Goal: Task Accomplishment & Management: Manage account settings

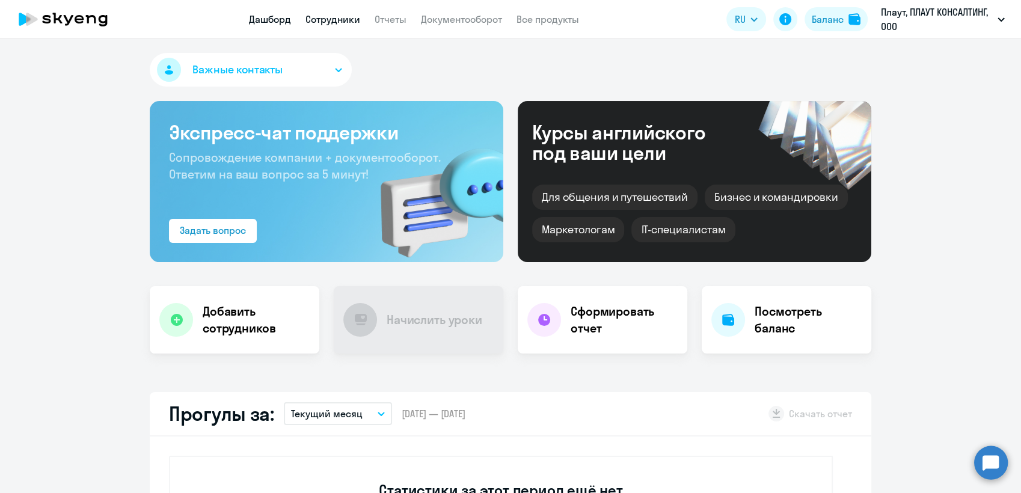
click at [326, 19] on link "Сотрудники" at bounding box center [332, 19] width 55 height 12
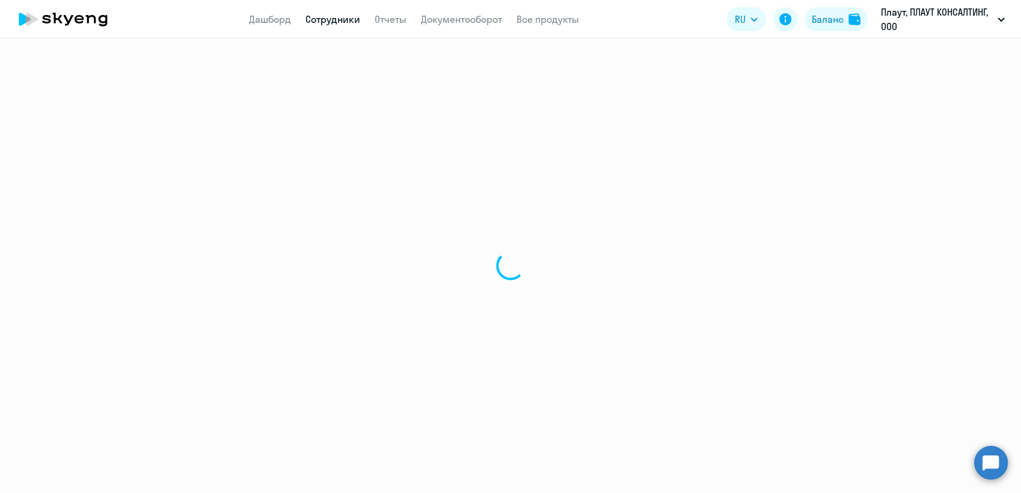
select select "30"
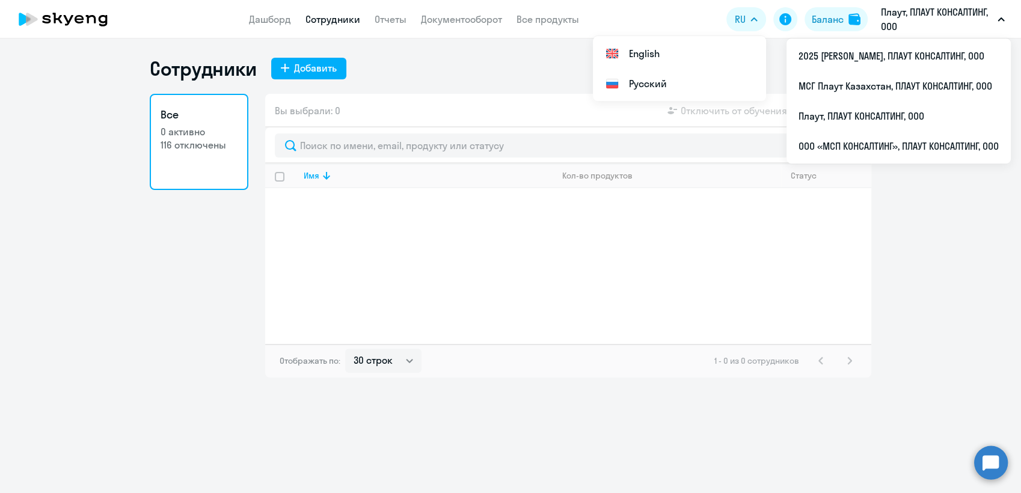
click at [998, 14] on button "Плаут, ПЛАУТ КОНСАЛТИНГ, ООО" at bounding box center [943, 19] width 136 height 29
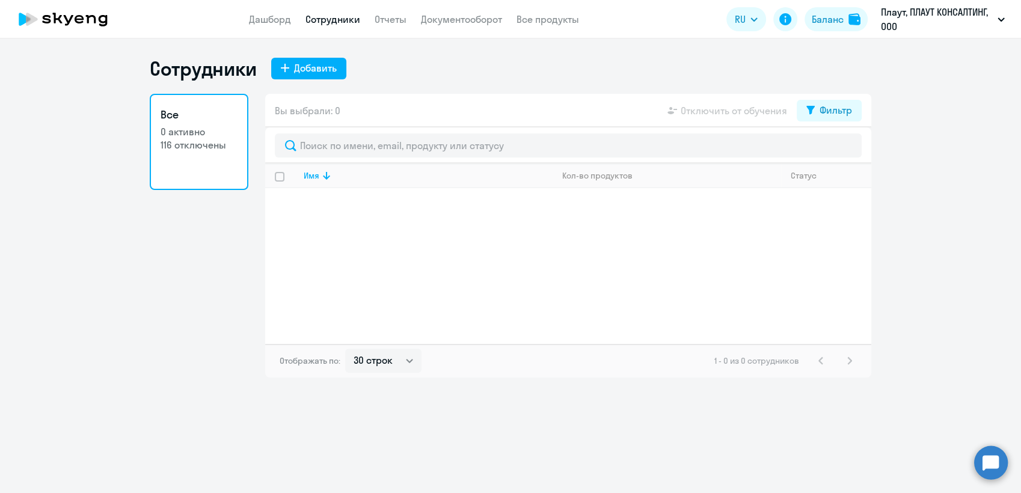
click at [998, 14] on button "Плаут, ПЛАУТ КОНСАЛТИНГ, ООО" at bounding box center [943, 19] width 136 height 29
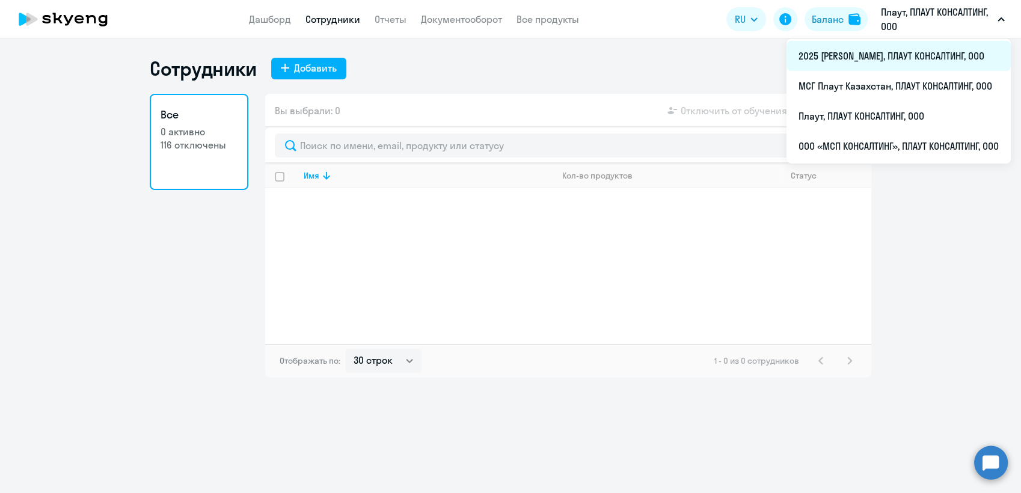
click at [838, 55] on li "2025 [PERSON_NAME], ПЛАУТ КОНСАЛТИНГ, ООО" at bounding box center [898, 56] width 224 height 30
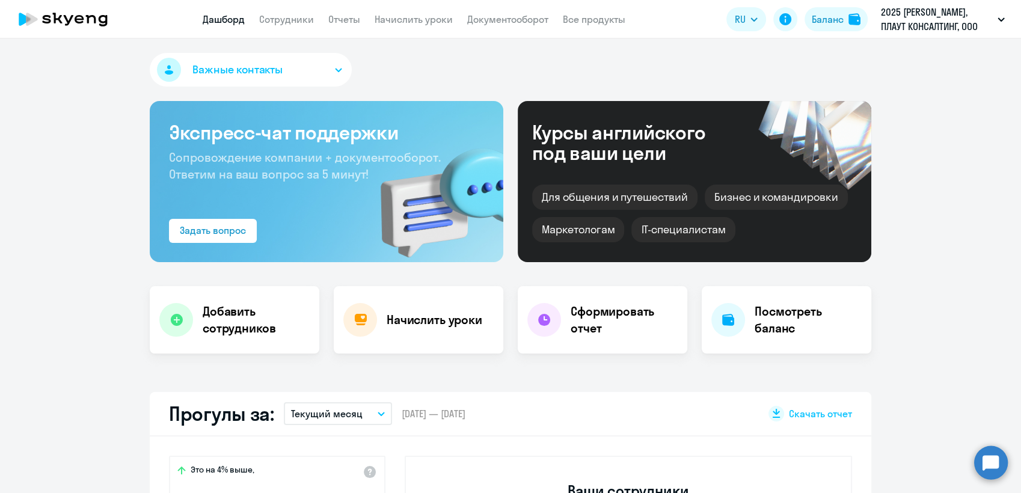
select select "30"
click at [292, 22] on link "Сотрудники" at bounding box center [286, 19] width 55 height 12
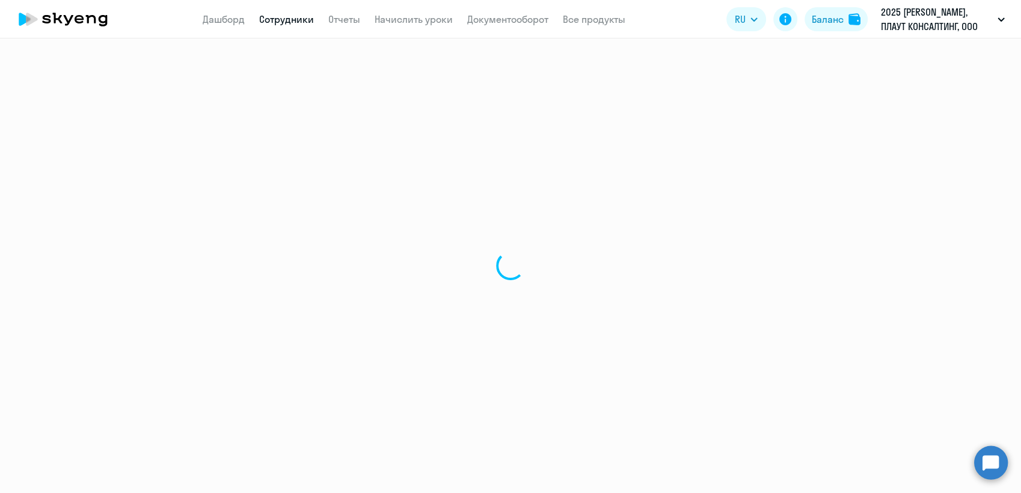
select select "30"
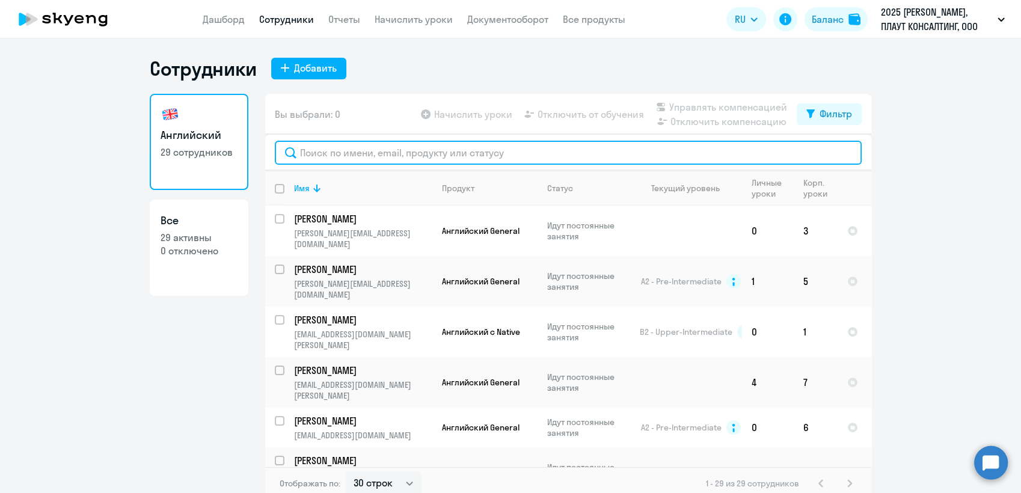
click at [332, 155] on input "text" at bounding box center [568, 153] width 587 height 24
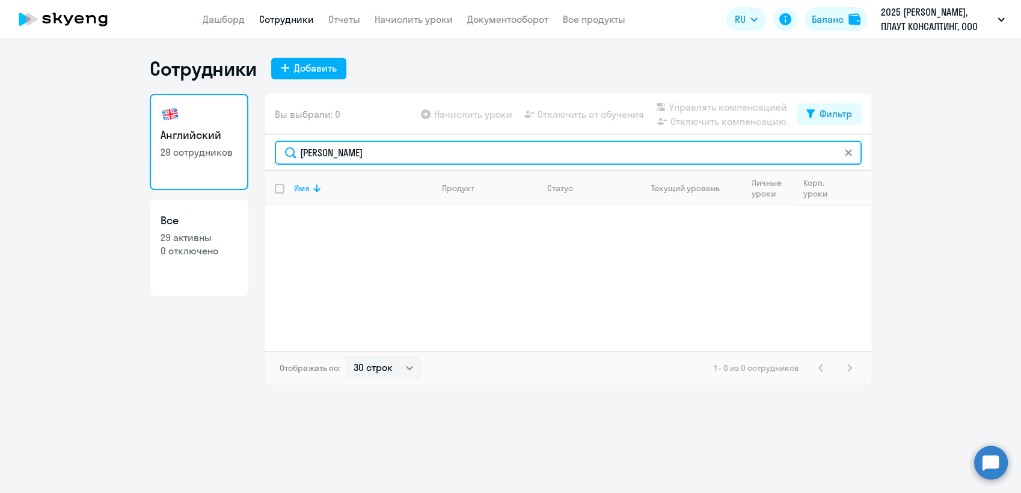
click at [301, 155] on input "Скосырев" at bounding box center [568, 153] width 587 height 24
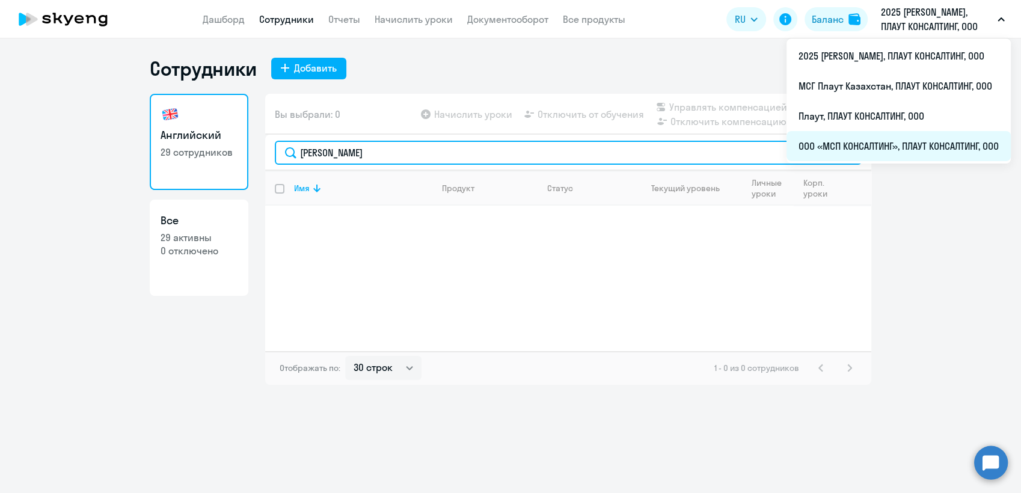
type input "Денис Скосырев"
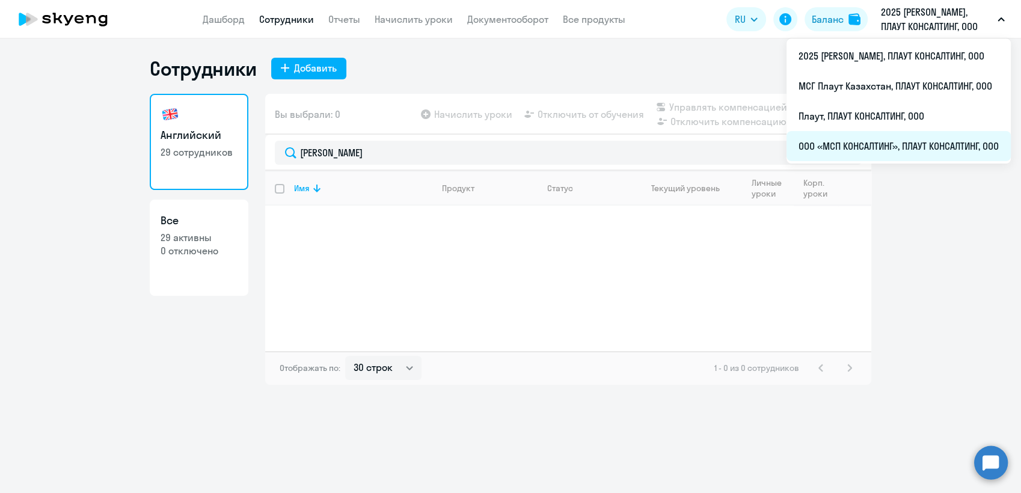
click at [871, 144] on li "ООО «МСП КОНСАЛТИНГ», ПЛАУТ КОНСАЛТИНГ, ООО" at bounding box center [898, 146] width 224 height 30
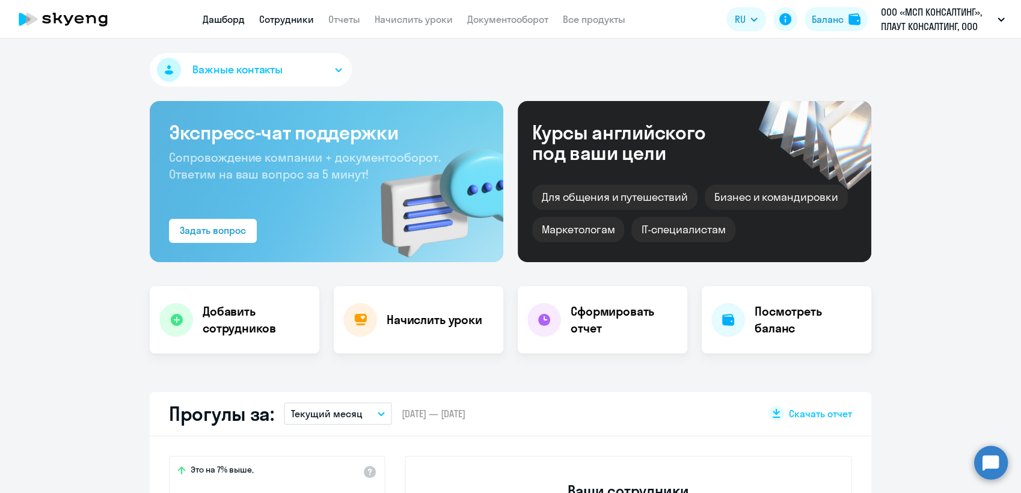
select select "30"
click at [282, 18] on link "Сотрудники" at bounding box center [286, 19] width 55 height 12
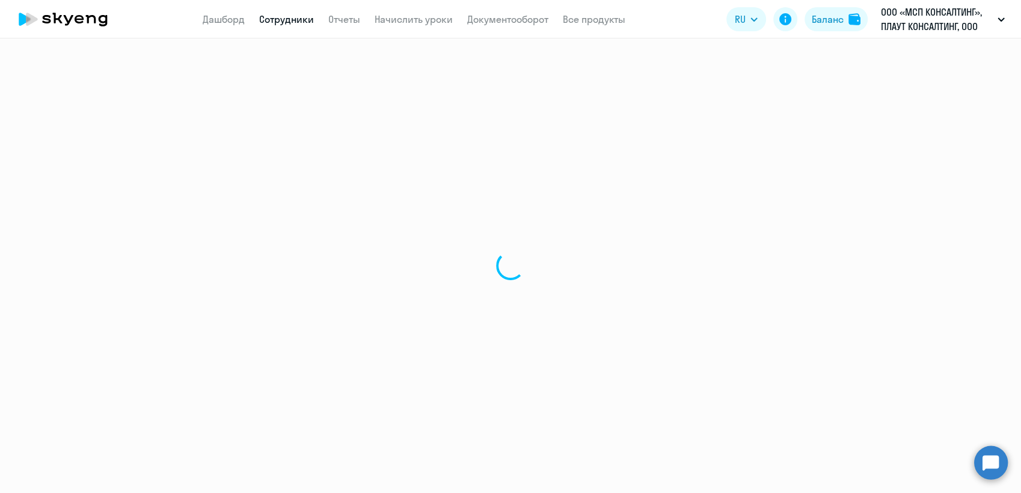
select select "30"
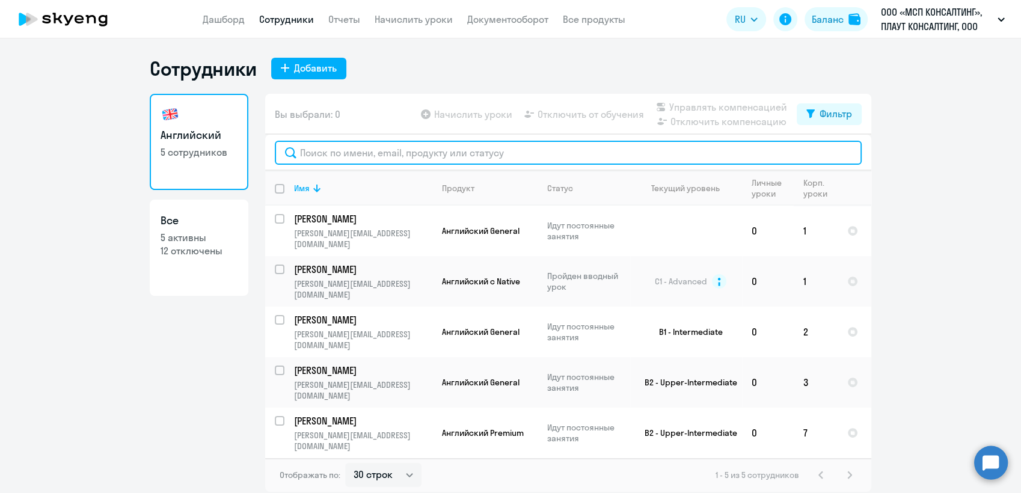
click at [332, 153] on input "text" at bounding box center [568, 153] width 587 height 24
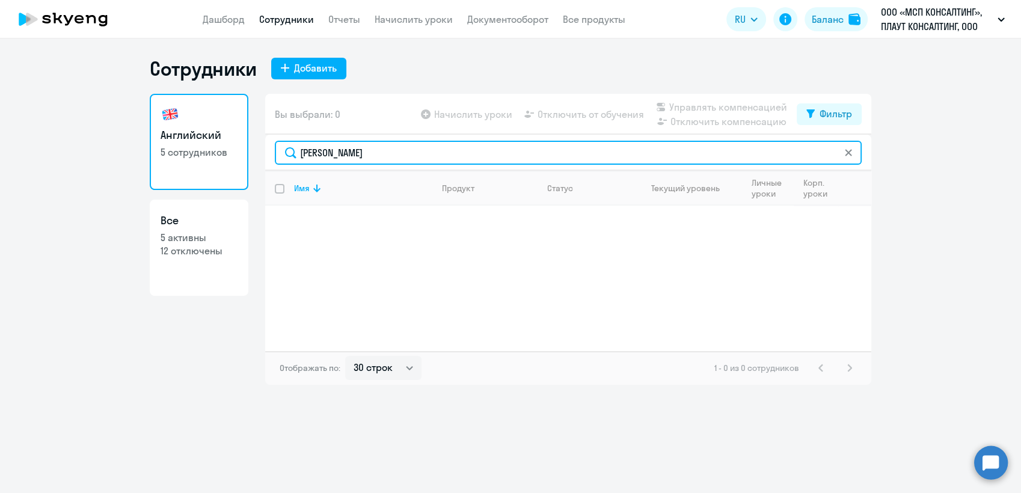
type input "Скосырев"
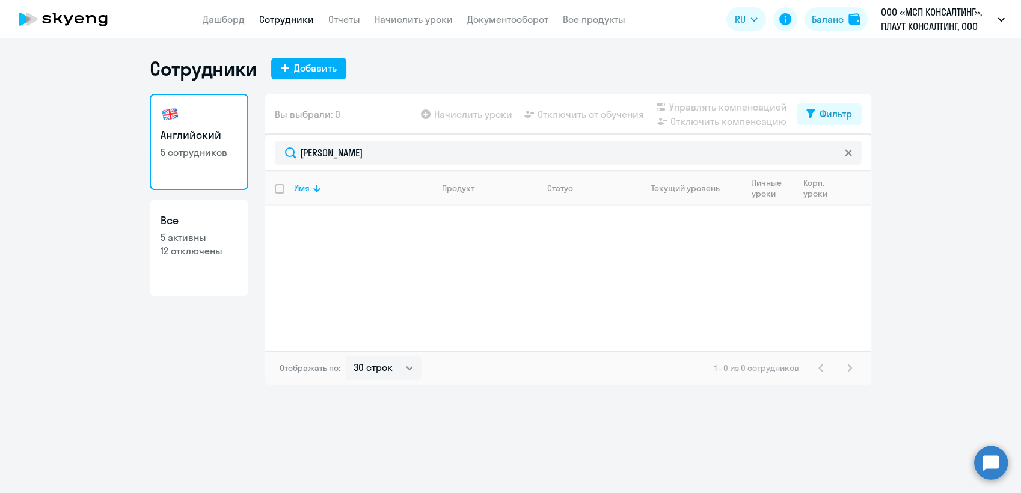
click at [848, 155] on icon at bounding box center [848, 152] width 7 height 7
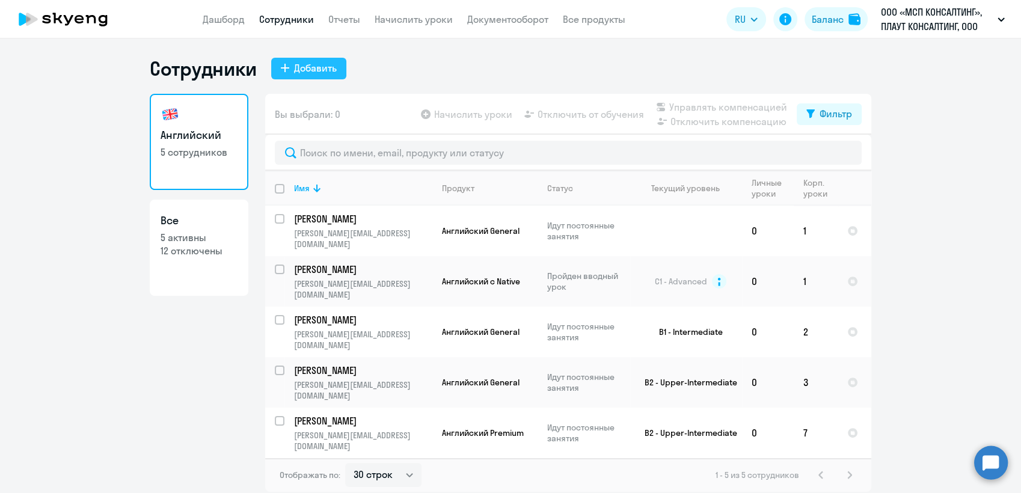
click at [316, 69] on div "Добавить" at bounding box center [315, 68] width 43 height 14
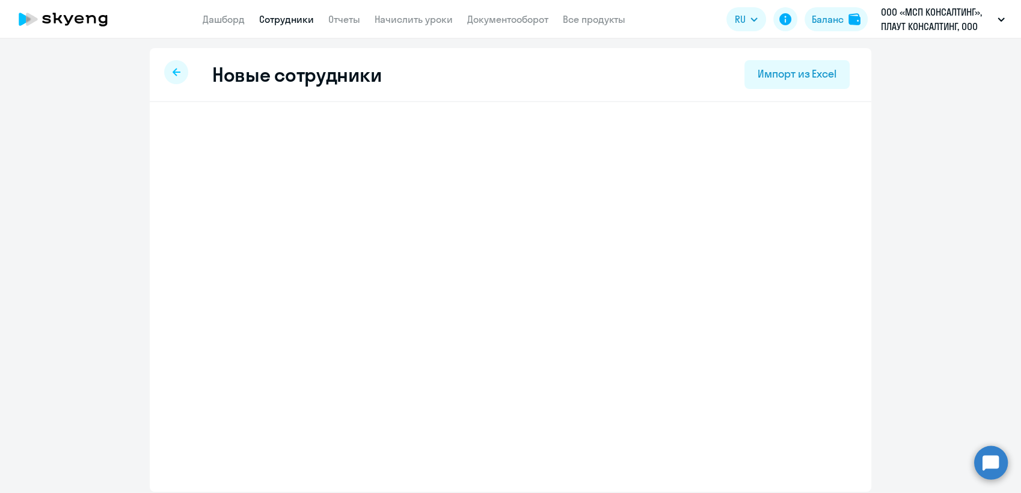
select select "english_adult_not_native_speaker"
select select "3"
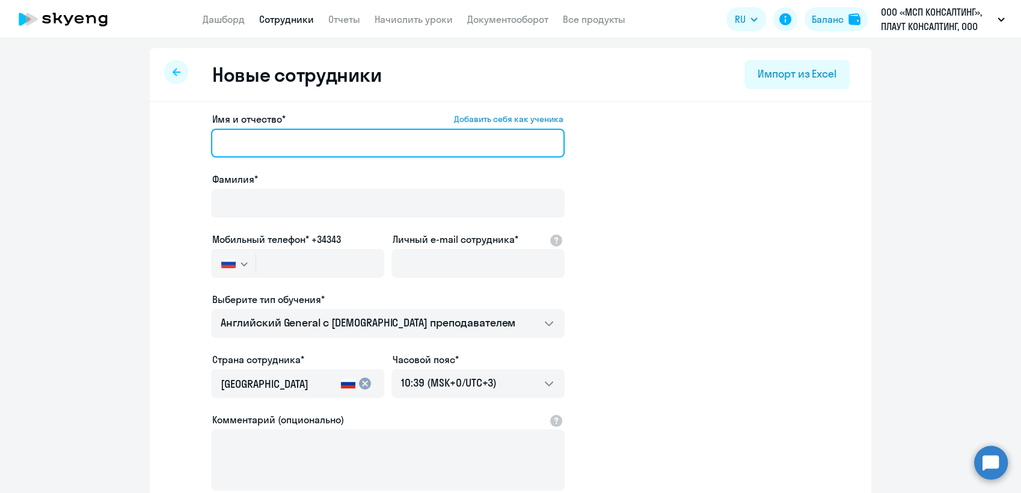
click at [260, 145] on input "Имя и отчество* Добавить себя как ученика" at bounding box center [388, 143] width 354 height 29
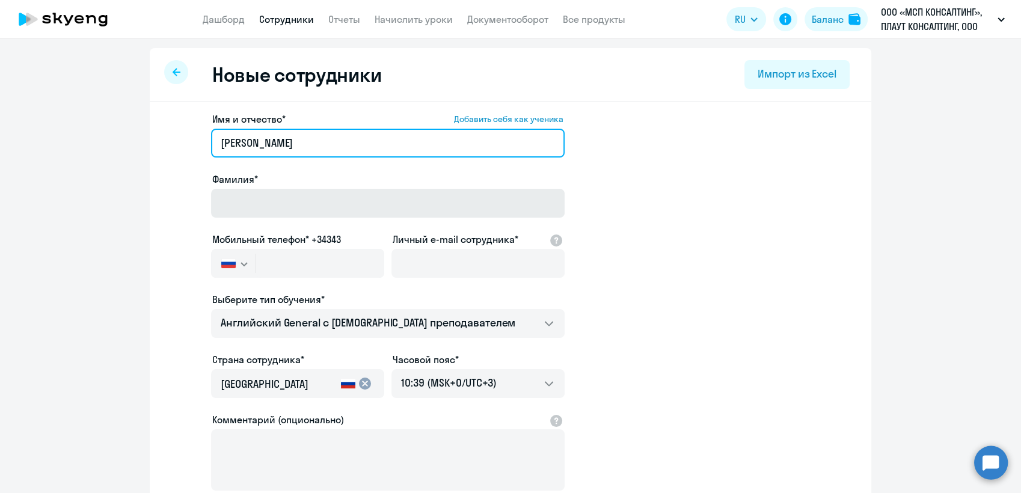
type input "Денис"
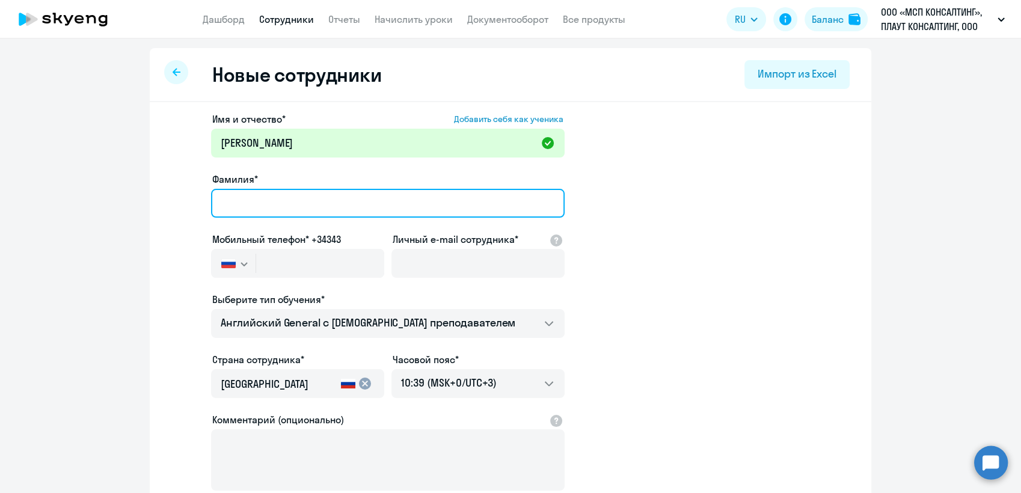
click at [218, 202] on input "Фамилия*" at bounding box center [388, 203] width 354 height 29
type input "Скосырев"
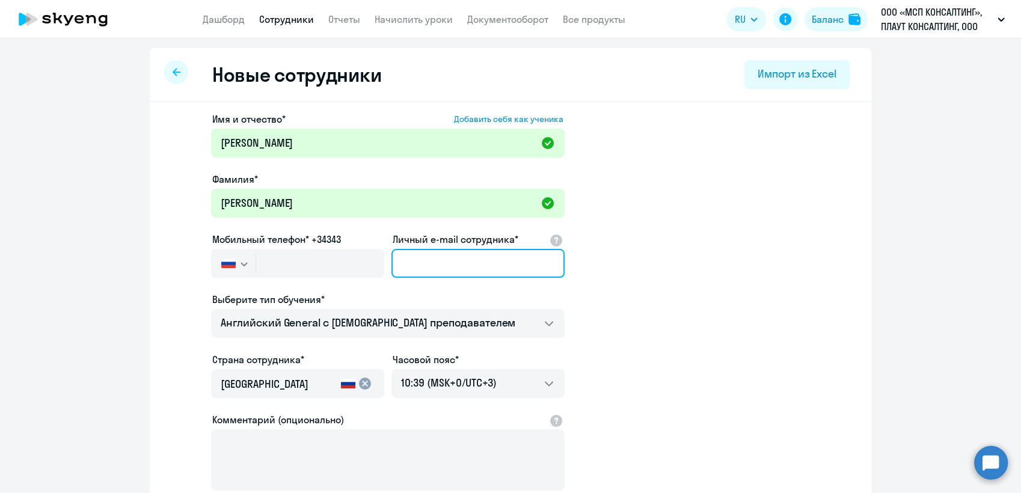
click at [433, 269] on input "Личный e-mail сотрудника*" at bounding box center [477, 263] width 173 height 29
paste input "[PERSON_NAME][EMAIL_ADDRESS][DOMAIN_NAME]"
type input "[PERSON_NAME][EMAIL_ADDRESS][DOMAIN_NAME]"
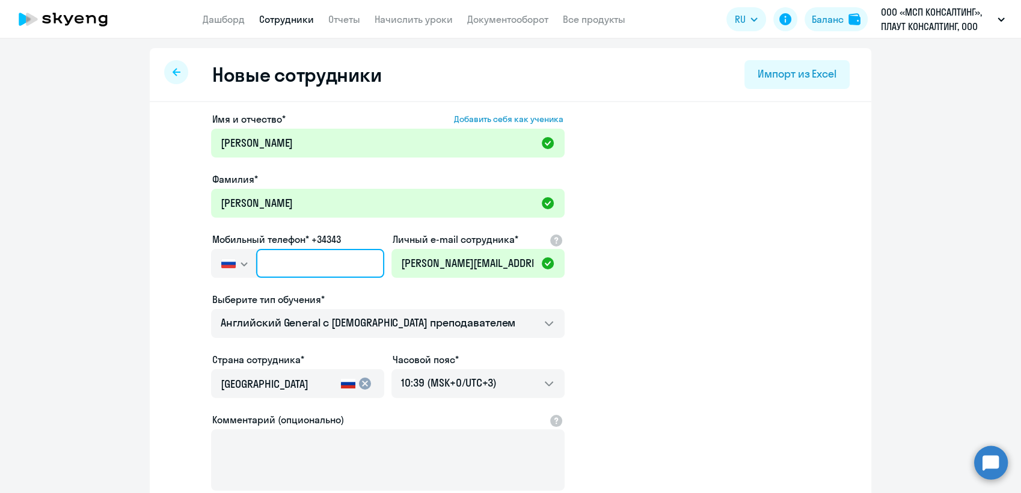
click at [269, 262] on input "text" at bounding box center [320, 263] width 128 height 29
click at [295, 262] on input "text" at bounding box center [320, 263] width 128 height 29
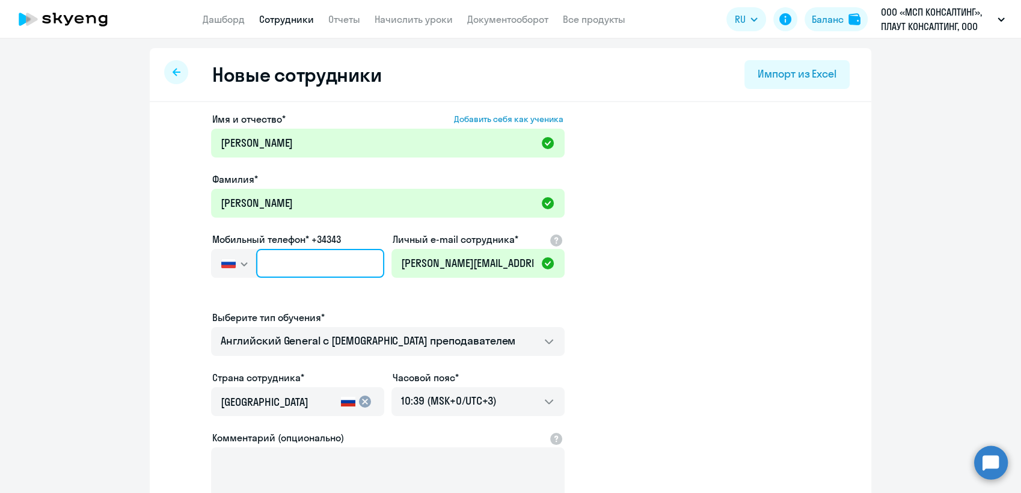
type input "+7 7"
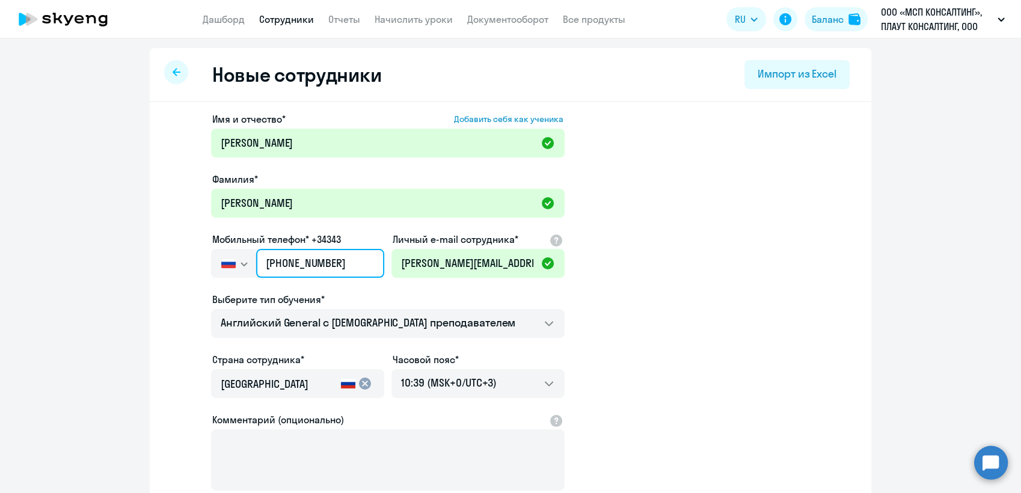
type input "+7 916 365-31-64"
click at [718, 362] on app-new-student-form "Имя и отчество* Добавить себя как ученика Денис Фамилия* Скосырев Мобильный тел…" at bounding box center [510, 326] width 683 height 429
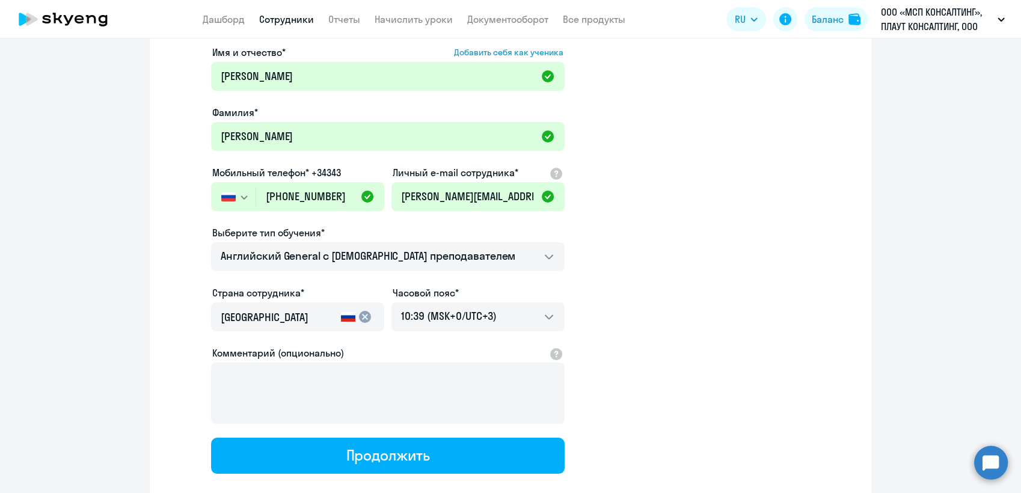
scroll to position [133, 0]
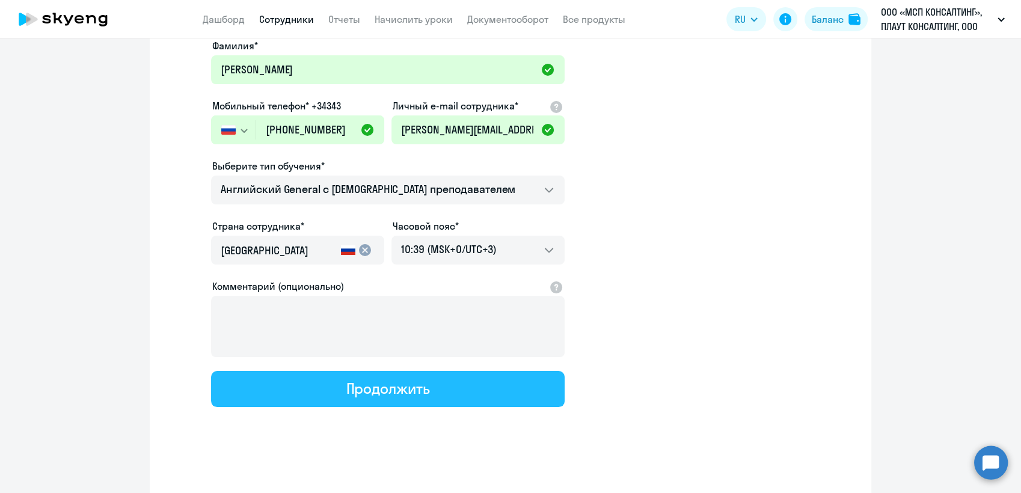
click at [393, 391] on div "Продолжить" at bounding box center [388, 388] width 84 height 19
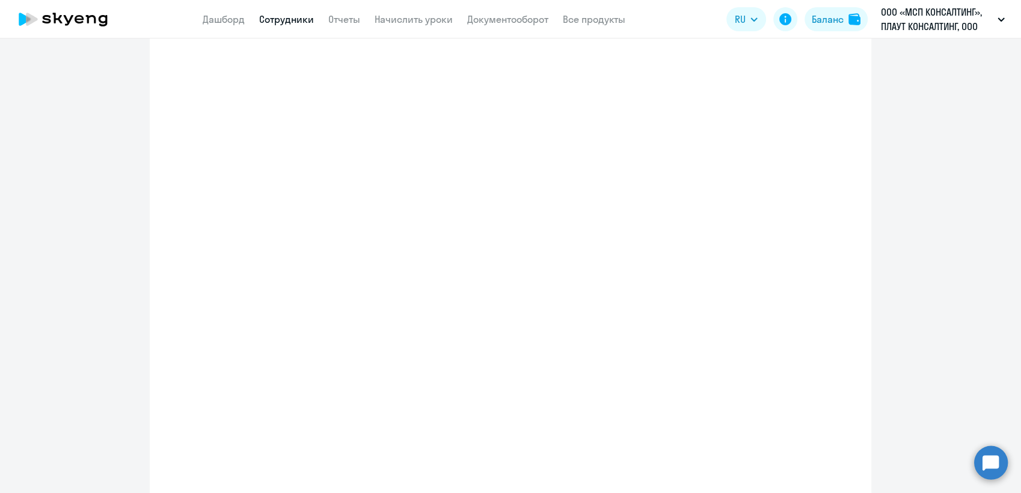
select select "english_adult_not_native_speaker"
select select "3"
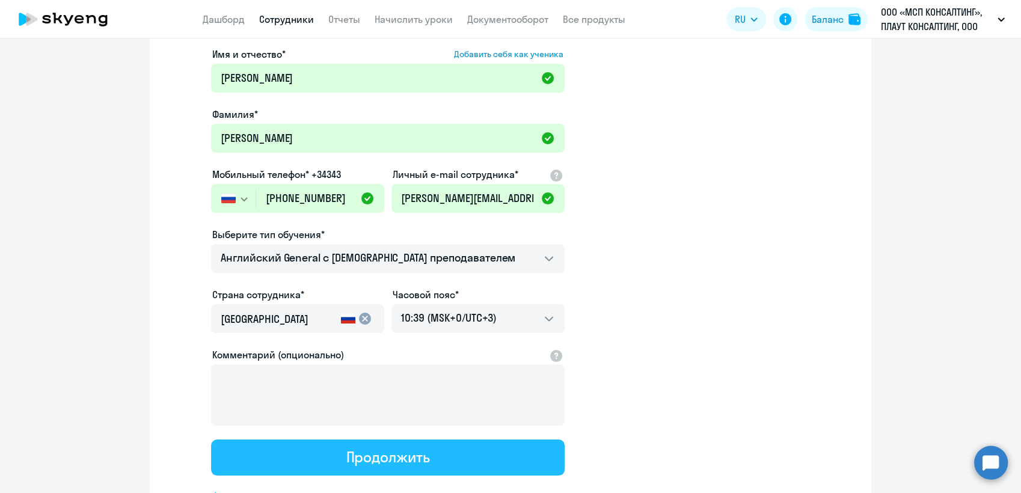
scroll to position [0, 0]
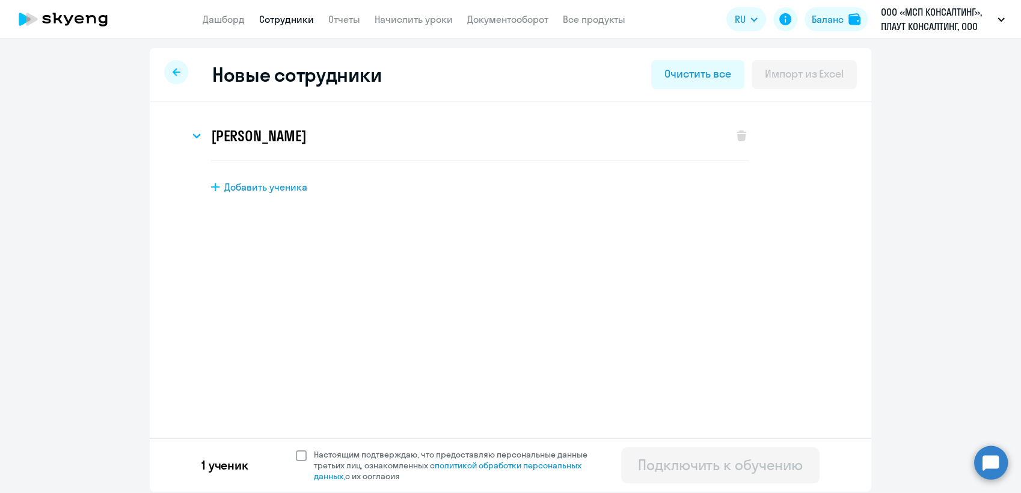
click at [303, 456] on span at bounding box center [301, 455] width 11 height 11
click at [296, 449] on input "Настоящим подтверждаю, что предоставляю персональные данные третьих лиц, ознако…" at bounding box center [295, 449] width 1 height 1
checkbox input "true"
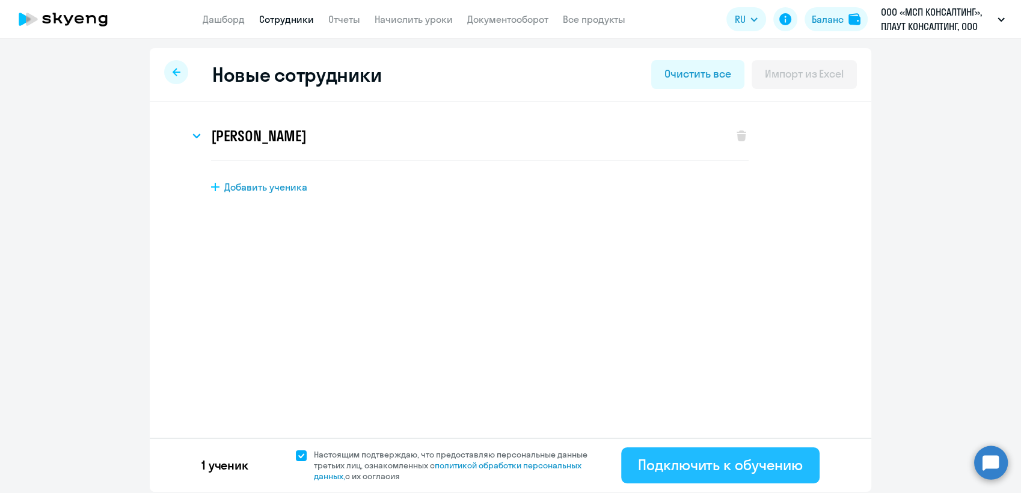
click at [740, 465] on div "Подключить к обучению" at bounding box center [720, 464] width 165 height 19
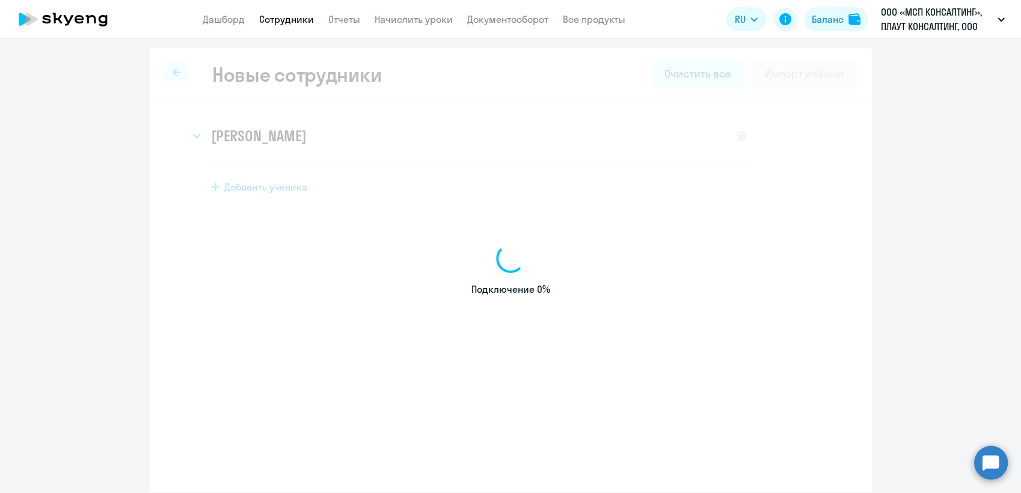
select select "english_adult_not_native_speaker"
select select "3"
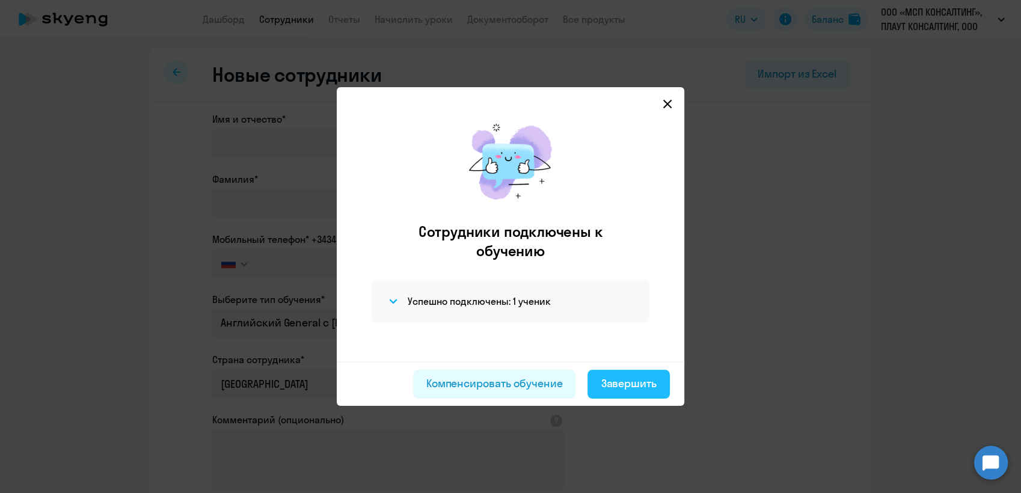
click at [629, 382] on div "Завершить" at bounding box center [629, 384] width 56 height 16
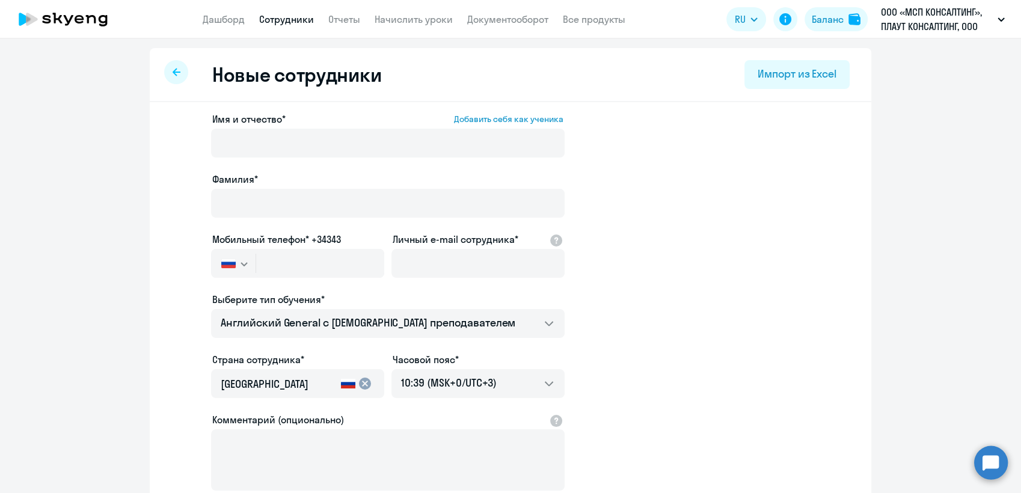
select select "30"
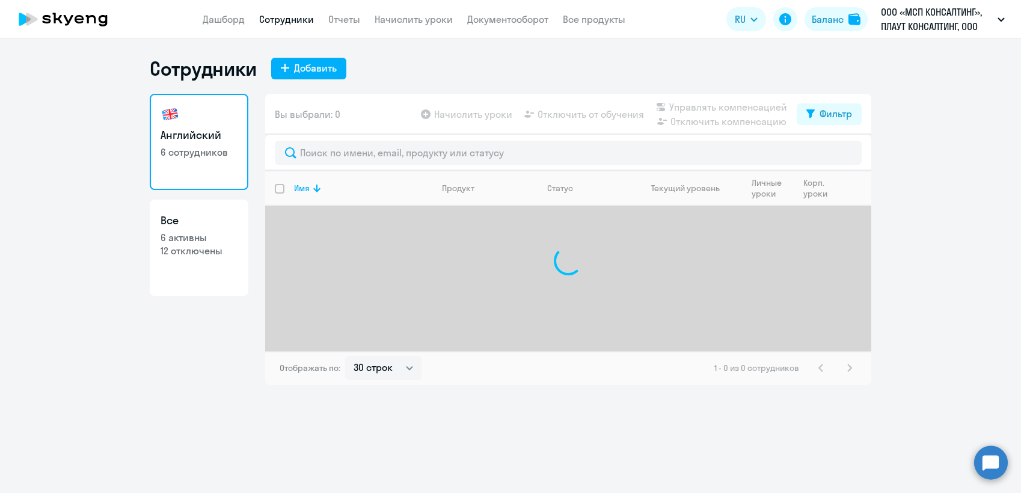
select select "30"
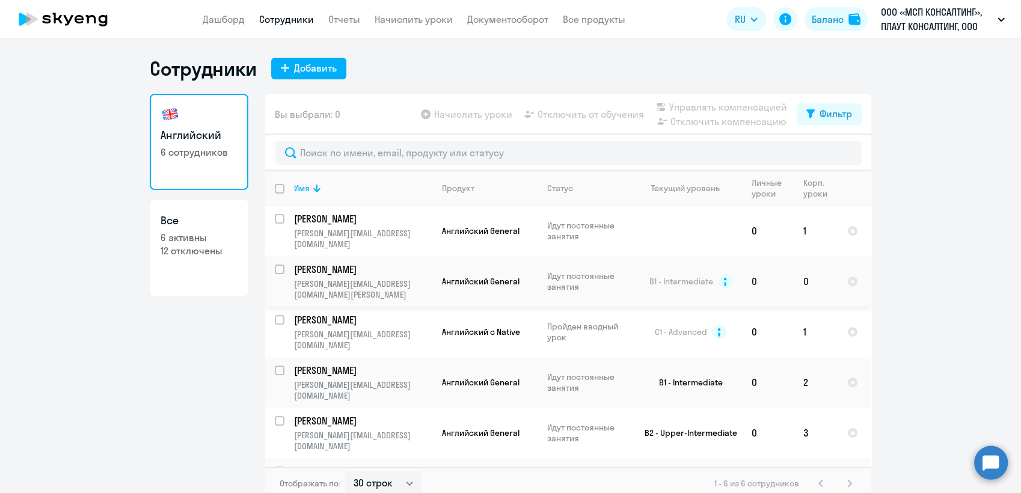
click at [346, 263] on p "[PERSON_NAME]" at bounding box center [362, 269] width 136 height 13
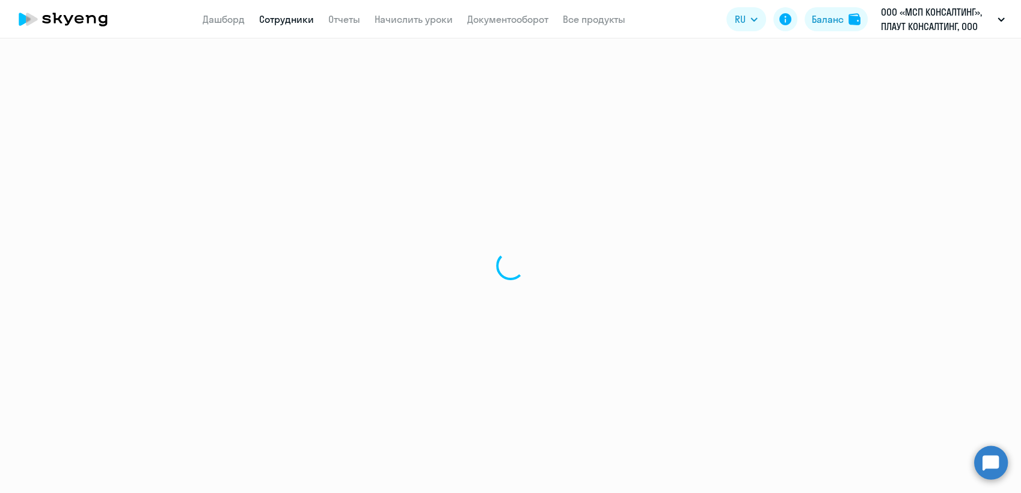
select select "english"
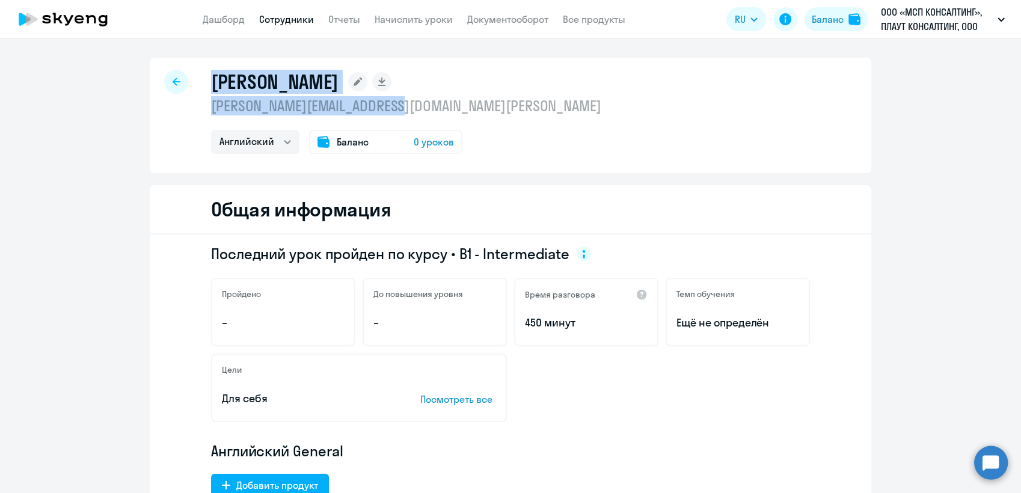
drag, startPoint x: 272, startPoint y: 90, endPoint x: 427, endPoint y: 99, distance: 154.8
click at [427, 99] on div "[PERSON_NAME] [PERSON_NAME][EMAIL_ADDRESS][DOMAIN_NAME][PERSON_NAME] Английский…" at bounding box center [406, 112] width 390 height 84
copy div "[PERSON_NAME] [PERSON_NAME][EMAIL_ADDRESS][DOMAIN_NAME][PERSON_NAME]"
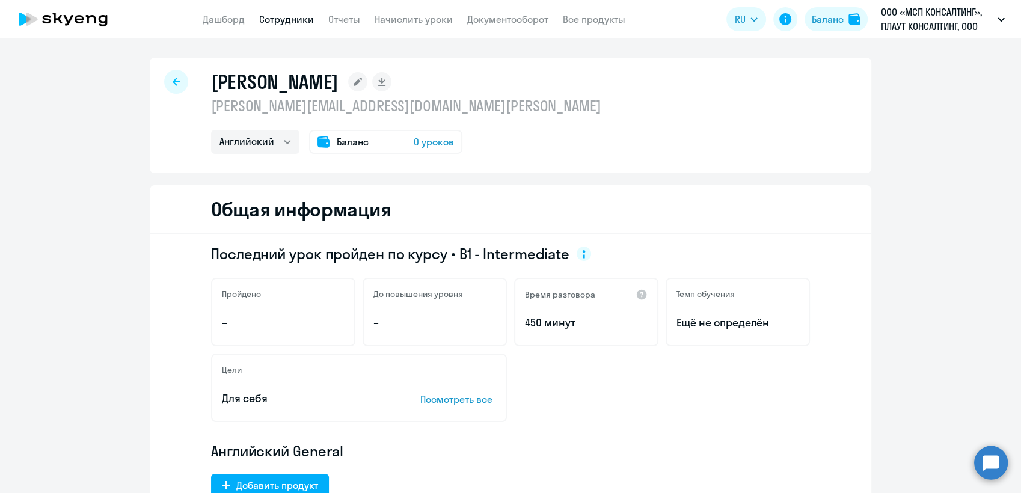
click at [993, 462] on circle at bounding box center [991, 462] width 34 height 34
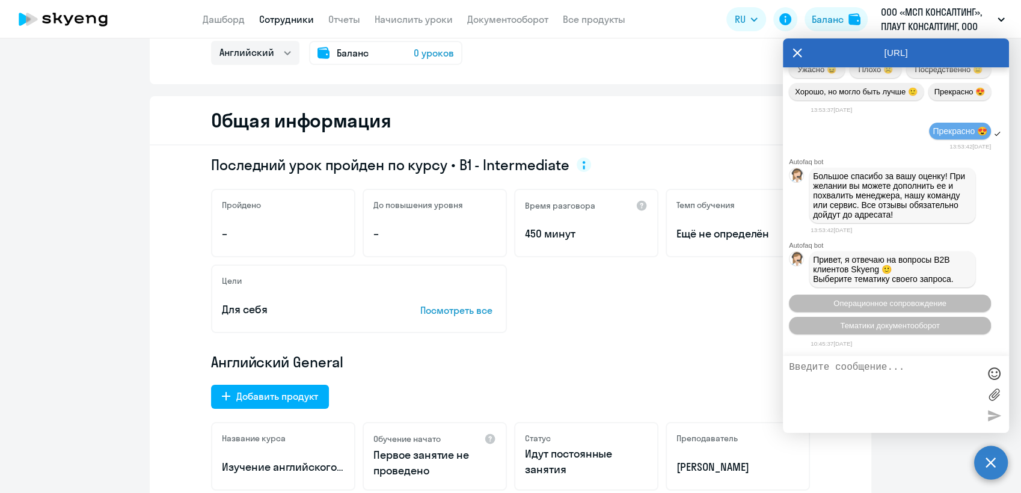
scroll to position [67, 0]
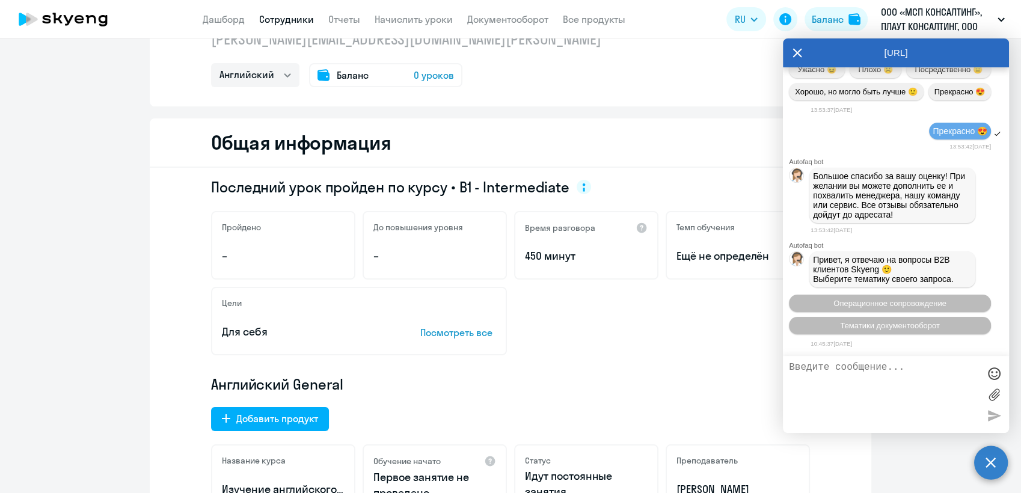
click at [801, 48] on icon at bounding box center [797, 52] width 10 height 29
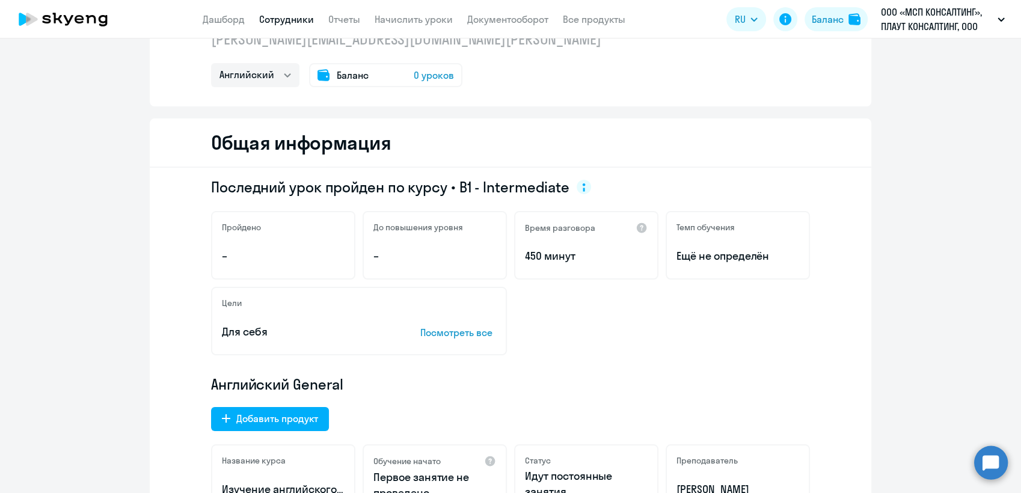
click at [985, 461] on circle at bounding box center [991, 462] width 34 height 34
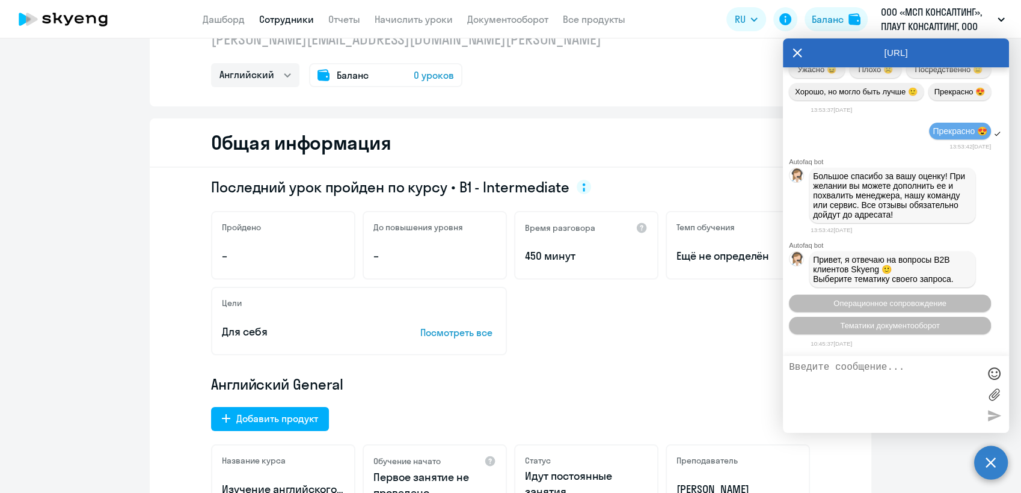
click at [832, 372] on textarea at bounding box center [884, 394] width 190 height 65
click at [906, 304] on span "Операционное сопровождение" at bounding box center [889, 303] width 113 height 9
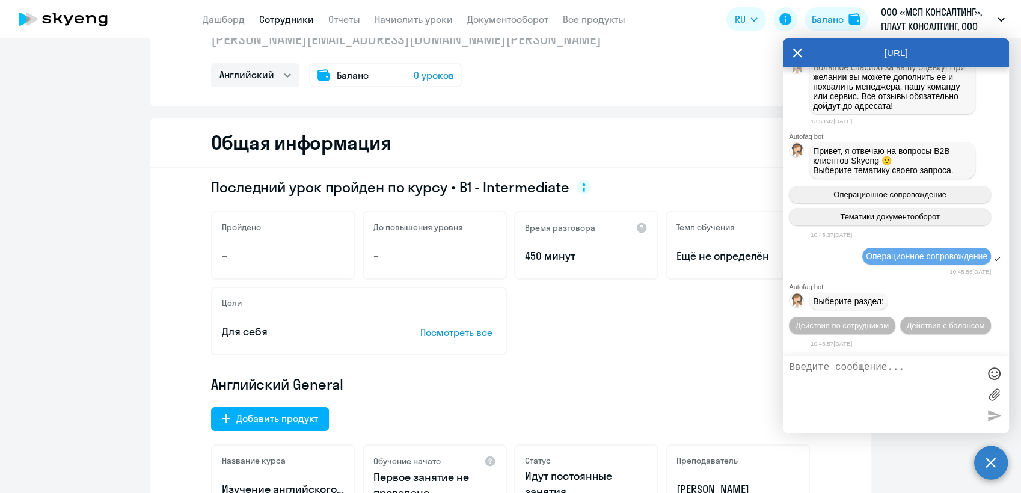
scroll to position [7794, 0]
click at [889, 321] on span "Действия по сотрудникам" at bounding box center [841, 325] width 93 height 9
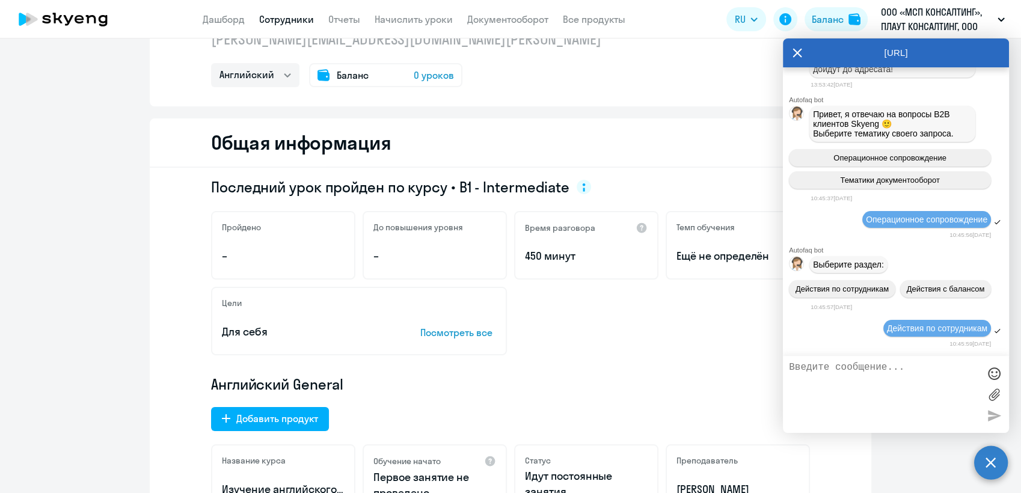
scroll to position [7970, 0]
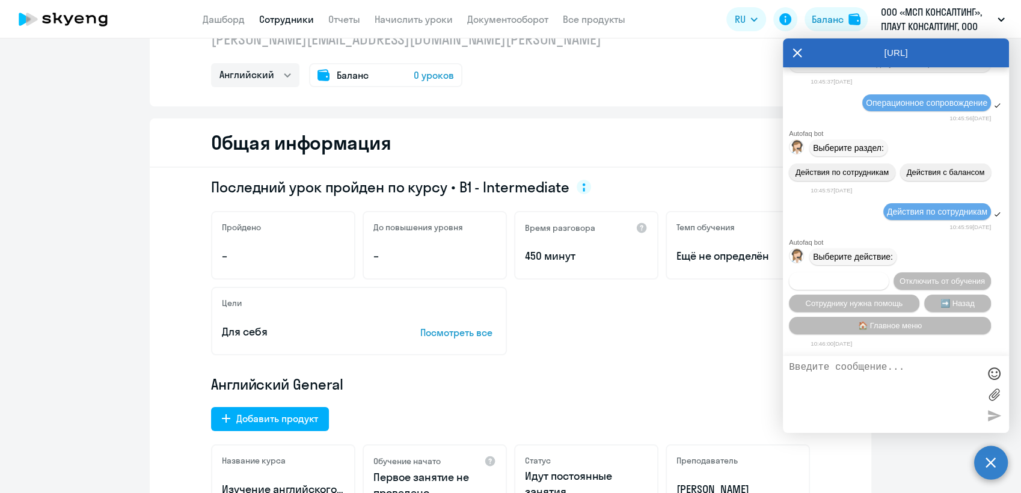
click at [883, 277] on span "Подключить к обучению" at bounding box center [839, 281] width 88 height 9
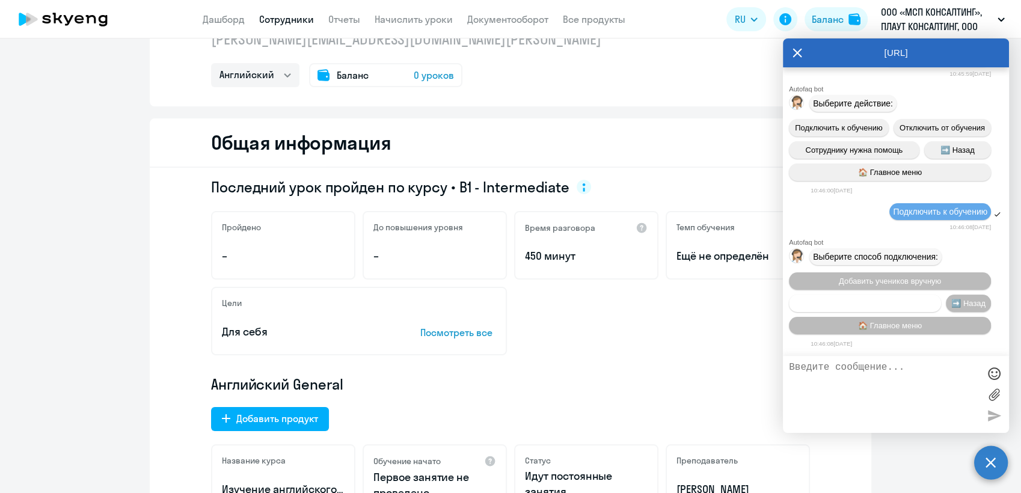
scroll to position [8124, 0]
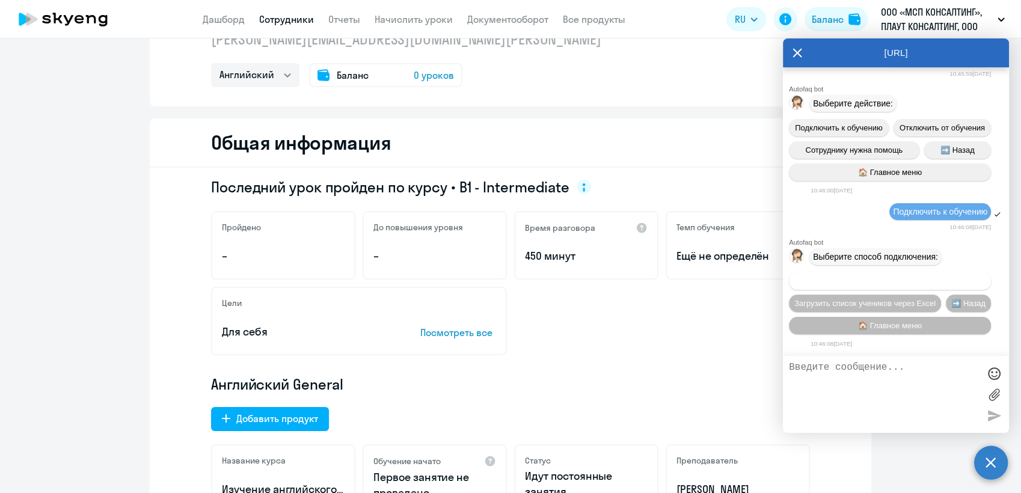
click at [891, 279] on span "Добавить учеников вручную" at bounding box center [890, 281] width 102 height 9
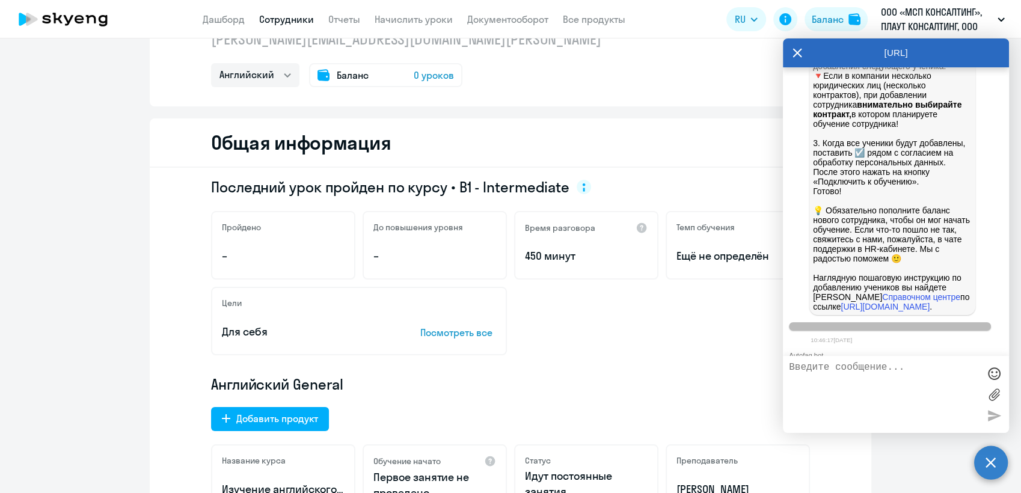
scroll to position [8719, 0]
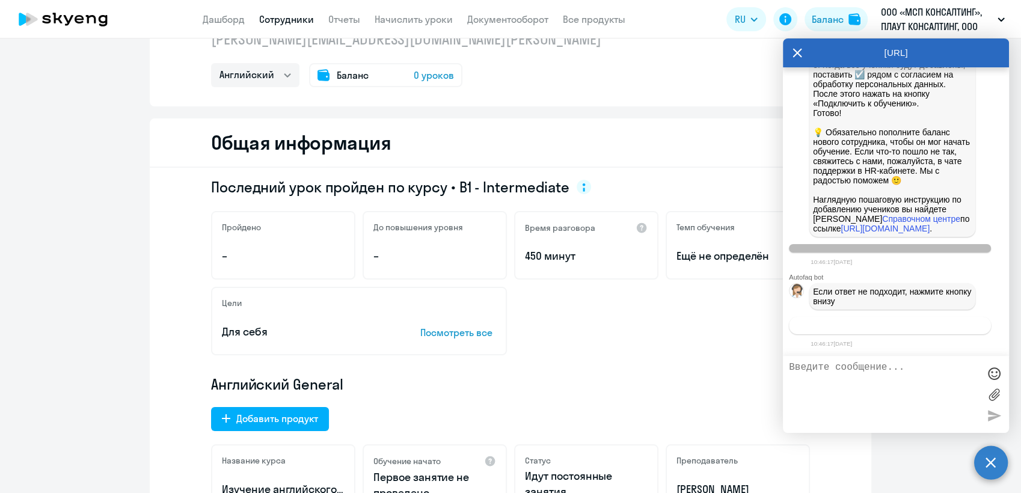
click at [902, 328] on span "Связаться с менеджером" at bounding box center [890, 325] width 92 height 9
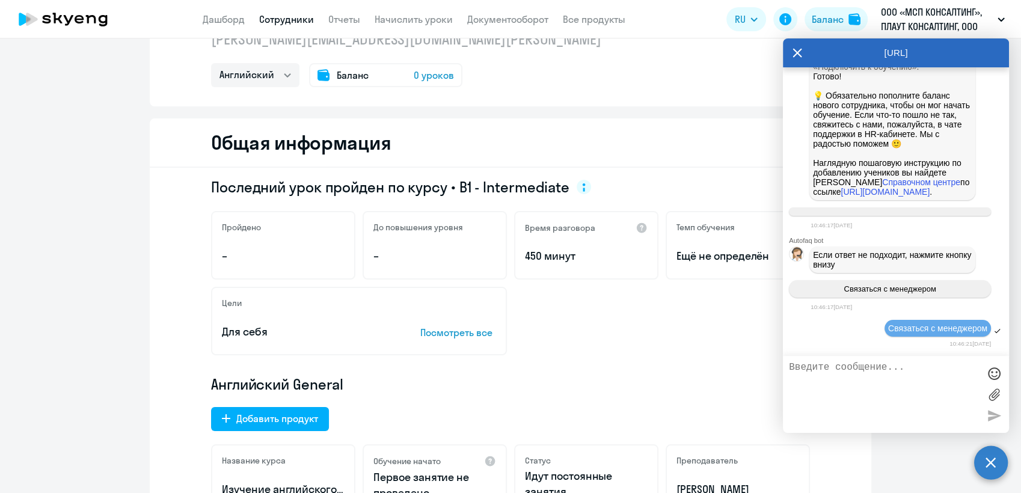
scroll to position [8755, 0]
click at [815, 372] on textarea at bounding box center [884, 394] width 190 height 65
type textarea "L"
paste textarea "[PERSON_NAME] [PERSON_NAME][EMAIL_ADDRESS][DOMAIN_NAME][PERSON_NAME]"
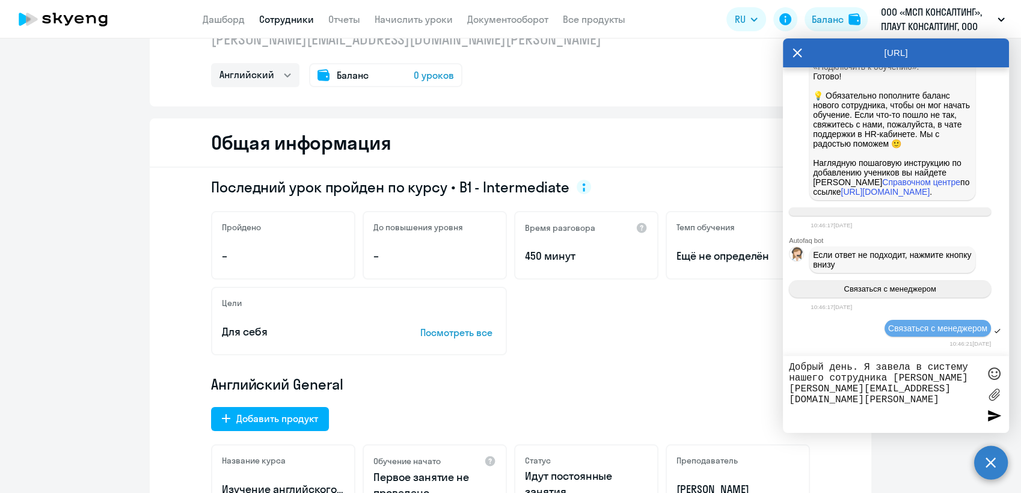
click at [886, 378] on textarea "Добрый день. Я завела в систему нашего сотрудника [PERSON_NAME] [PERSON_NAME][E…" at bounding box center [884, 394] width 190 height 65
click at [899, 378] on textarea "Добрый день. Я завела в систему нашего сотрудника: [PERSON_NAME] [PERSON_NAME][…" at bounding box center [884, 394] width 190 height 65
click at [935, 378] on textarea "Добрый день. Я завела в систему нашего сотрудника [PERSON_NAME] [PERSON_NAME][E…" at bounding box center [884, 394] width 190 height 65
click at [938, 381] on textarea "Добрый день. Я завела в систему нашего сотрудника [PERSON_NAME] [PERSON_NAME][E…" at bounding box center [884, 394] width 190 height 65
click at [815, 390] on textarea "Добрый день. Я завела в систему нашего сотрудника [PERSON_NAME] [PERSON_NAME][E…" at bounding box center [884, 394] width 190 height 65
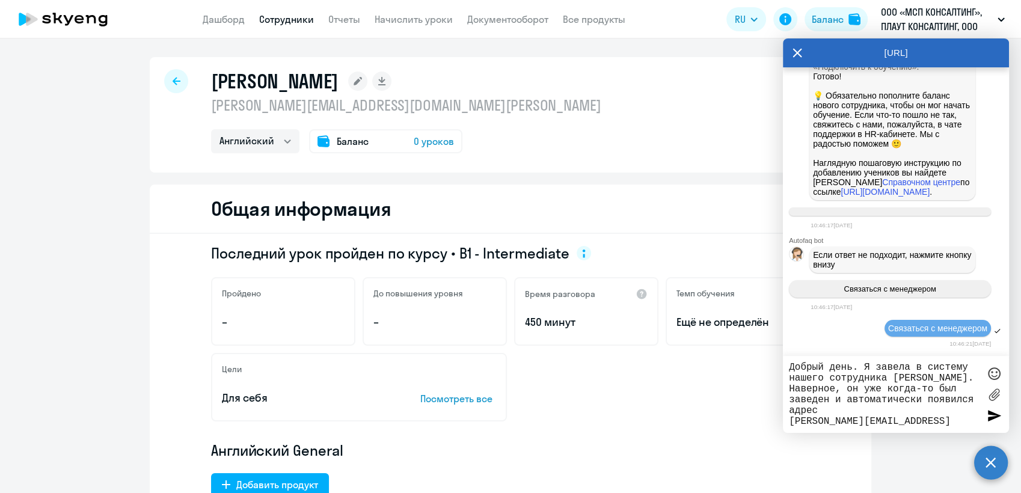
scroll to position [0, 0]
click at [955, 421] on textarea "Добрый день. Я завела в систему нашего сотрудника [PERSON_NAME]. Наверное, он у…" at bounding box center [884, 394] width 190 height 65
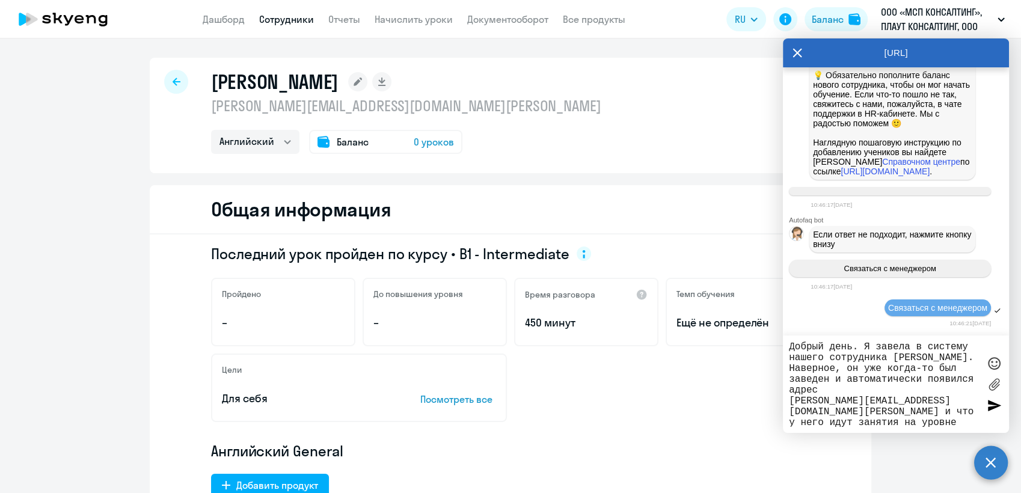
click at [918, 421] on textarea "Добрый день. Я завела в систему нашего сотрудника [PERSON_NAME]. Наверное, он у…" at bounding box center [884, 383] width 190 height 85
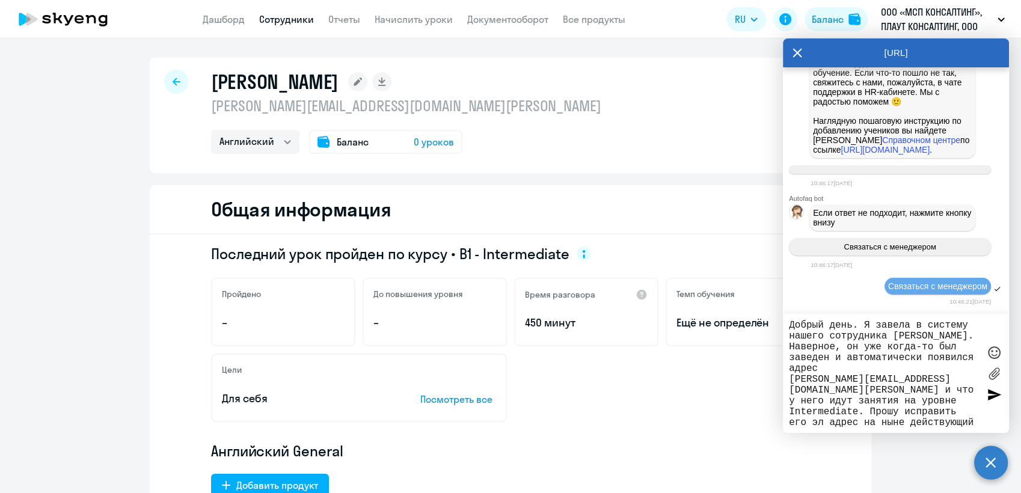
paste textarea "[PERSON_NAME][EMAIL_ADDRESS][DOMAIN_NAME]"
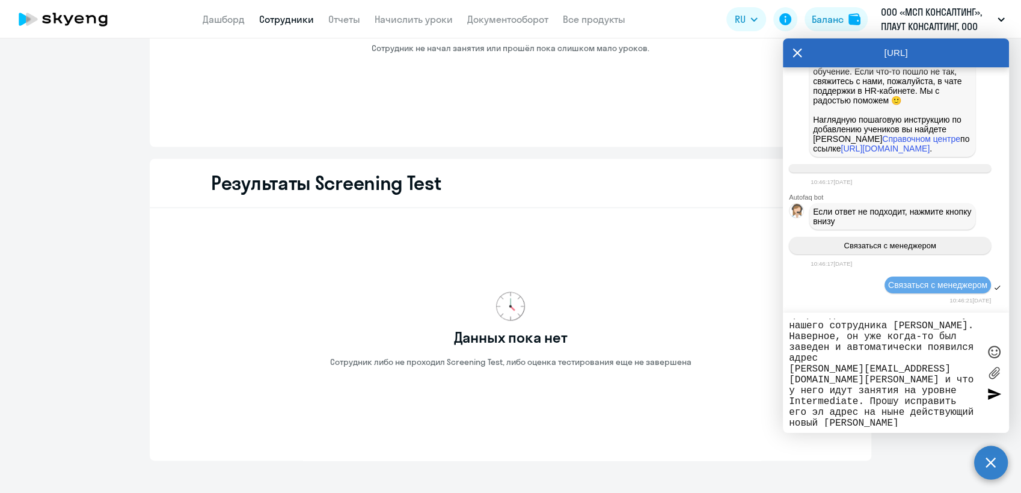
scroll to position [1202, 0]
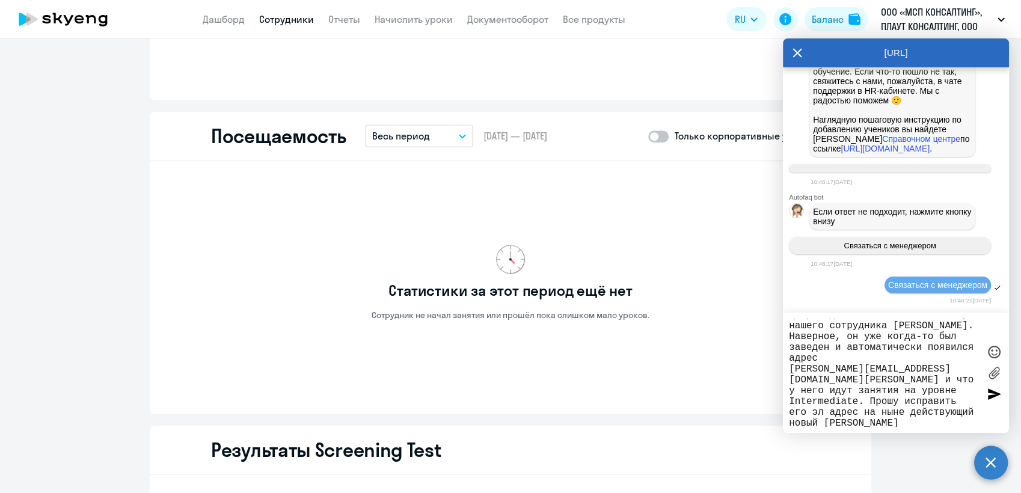
click at [955, 421] on textarea "Добрый день. Я завела в систему нашего сотрудника [PERSON_NAME]. Наверное, он у…" at bounding box center [884, 373] width 190 height 108
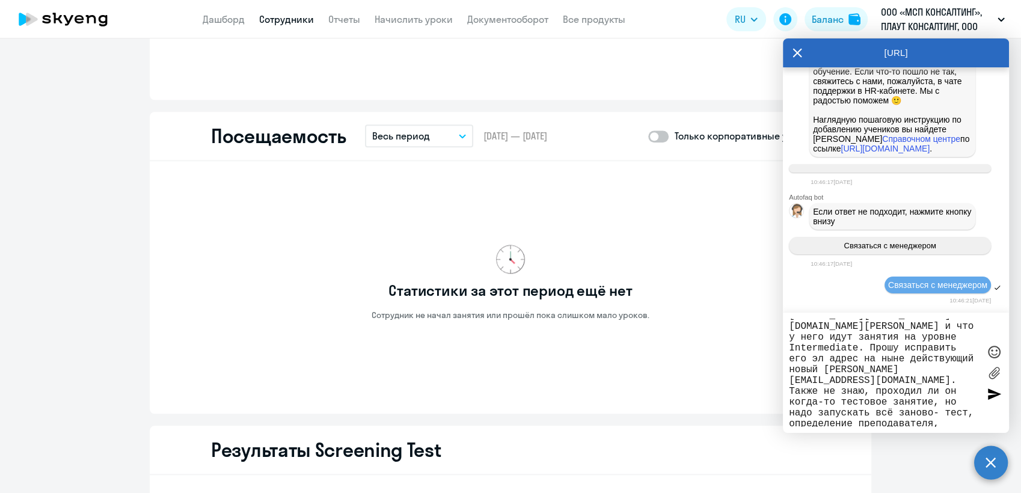
scroll to position [73, 0]
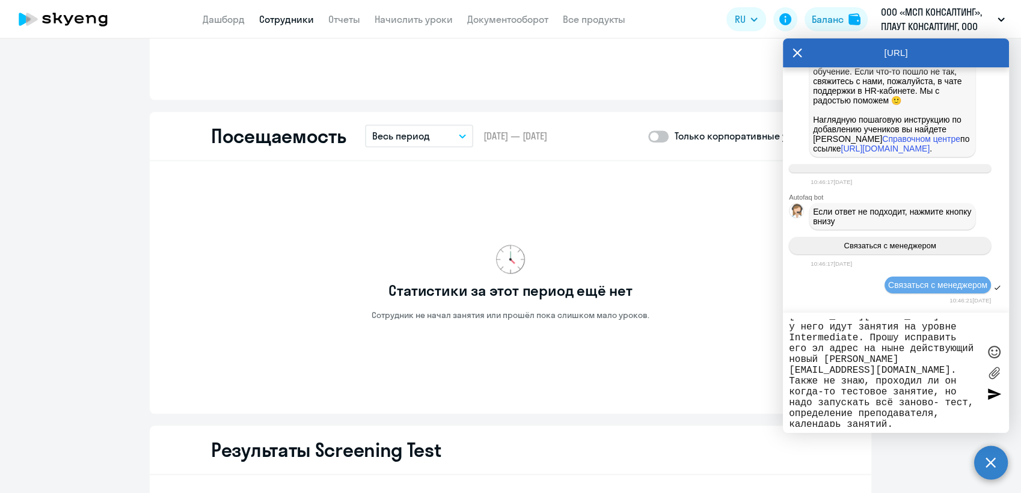
type textarea "Добрый день. Я завела в систему нашего сотрудника [PERSON_NAME]. Наверное, он у…"
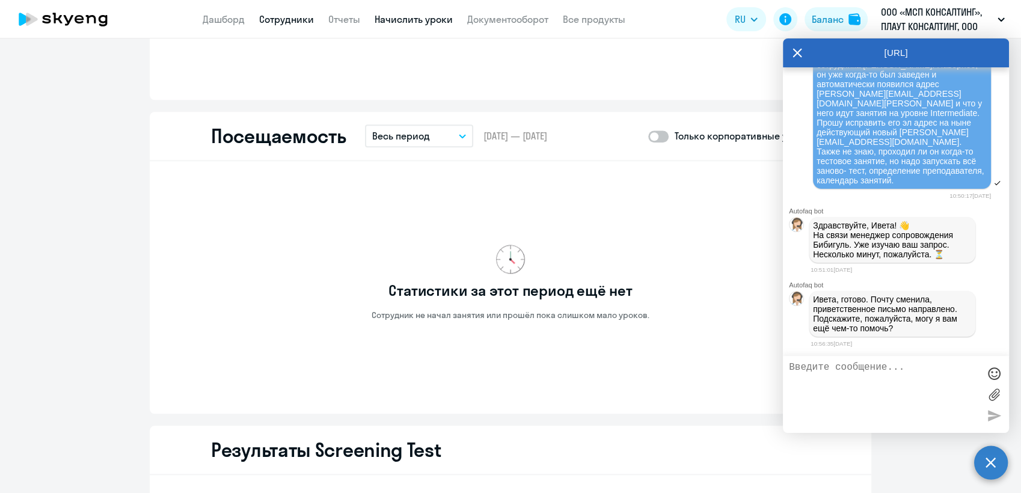
scroll to position [9058, 0]
click at [242, 230] on div "Статистики за этот период ещё нет Сотрудник не начал занятия или прошёл пока сл…" at bounding box center [510, 283] width 599 height 224
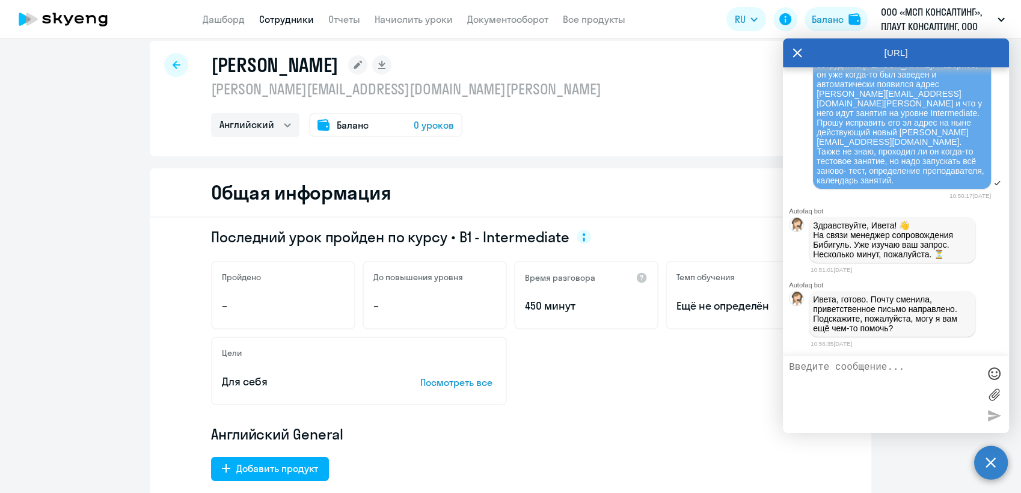
scroll to position [0, 0]
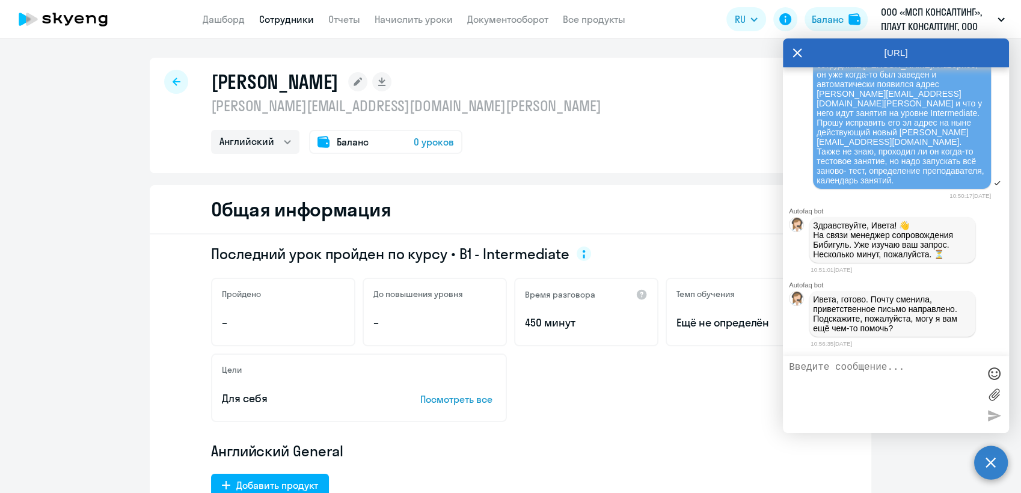
click at [170, 76] on div at bounding box center [176, 82] width 24 height 24
select select "30"
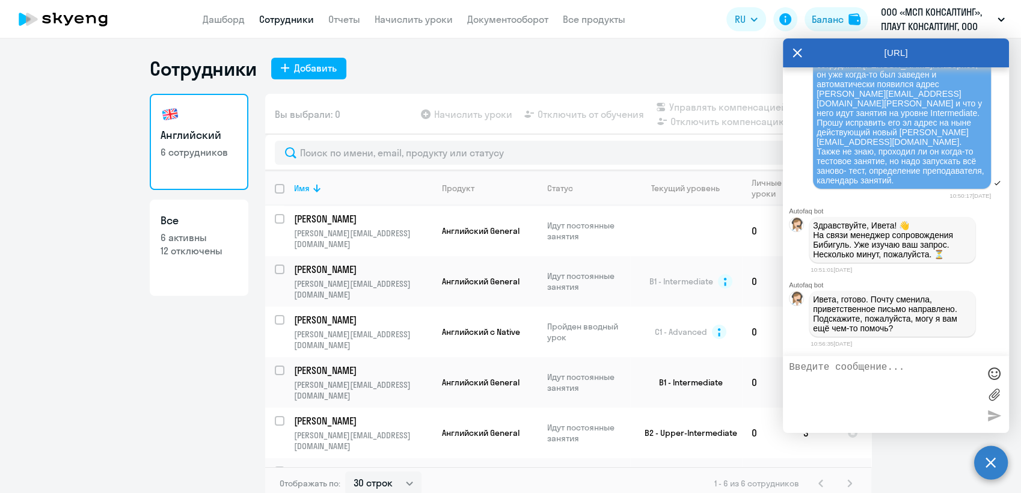
click at [822, 371] on textarea at bounding box center [884, 394] width 190 height 65
type textarea "Спасибо, [GEOGRAPHIC_DATA]."
click at [329, 263] on p "[PERSON_NAME]" at bounding box center [362, 269] width 136 height 13
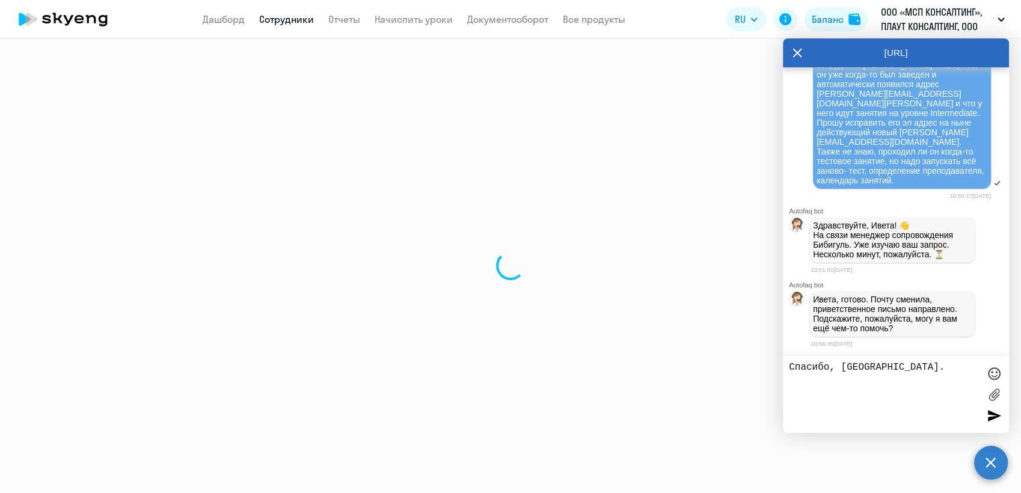
select select "english"
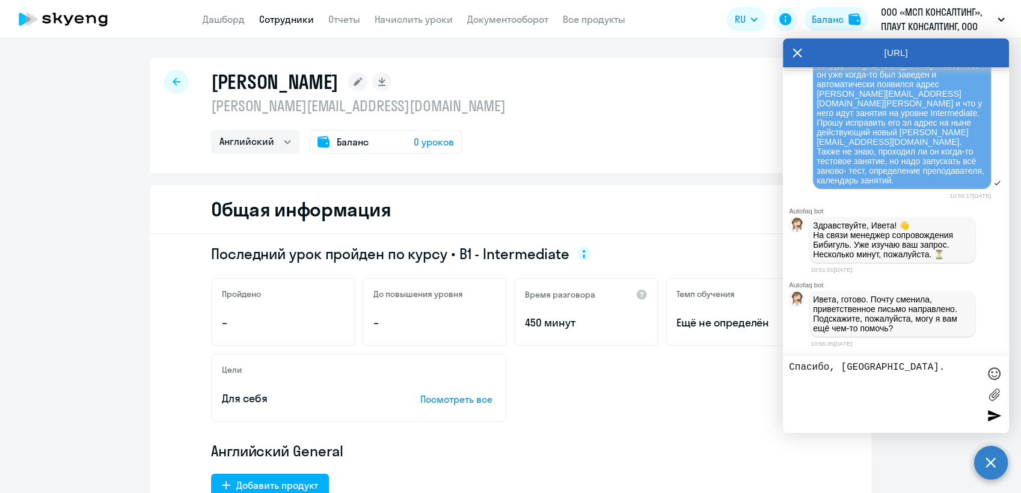
click at [284, 20] on link "Сотрудники" at bounding box center [286, 19] width 55 height 12
select select "30"
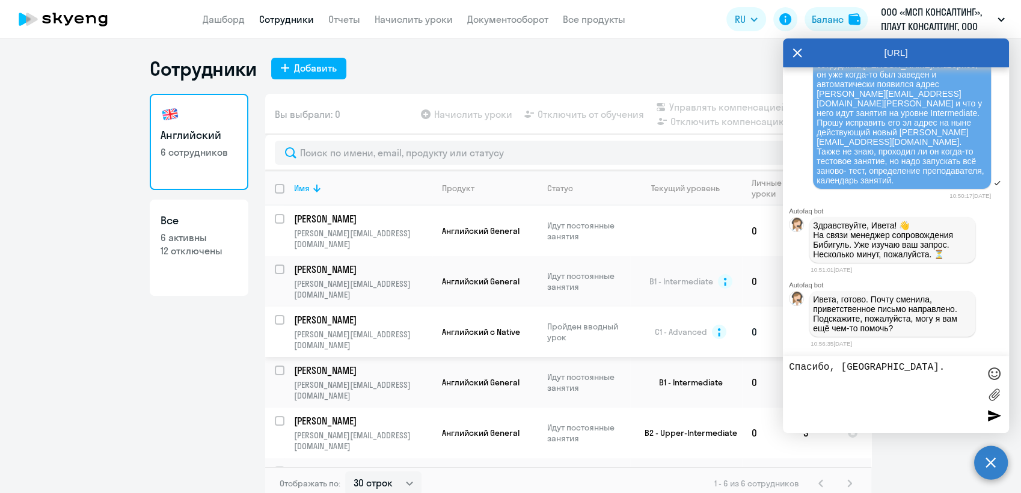
click at [282, 315] on input "select row 13279242" at bounding box center [287, 327] width 24 height 24
checkbox input "true"
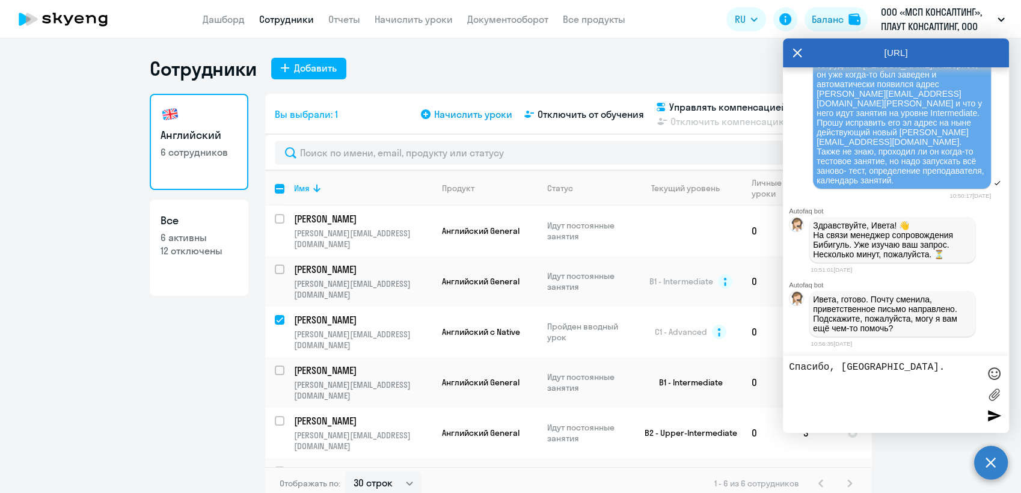
click at [486, 111] on span "Начислить уроки" at bounding box center [473, 114] width 78 height 14
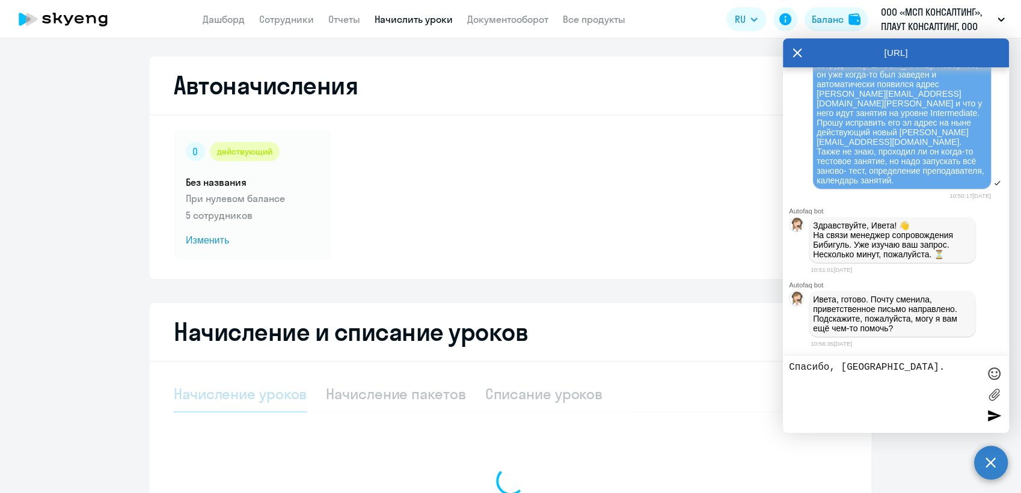
select select "10"
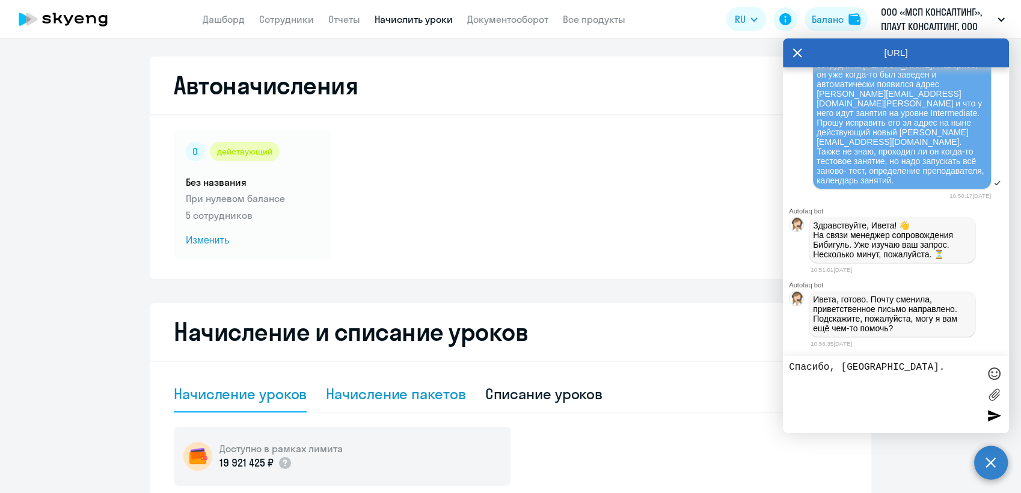
click at [387, 399] on div "Начисление пакетов" at bounding box center [395, 393] width 139 height 19
select select "10"
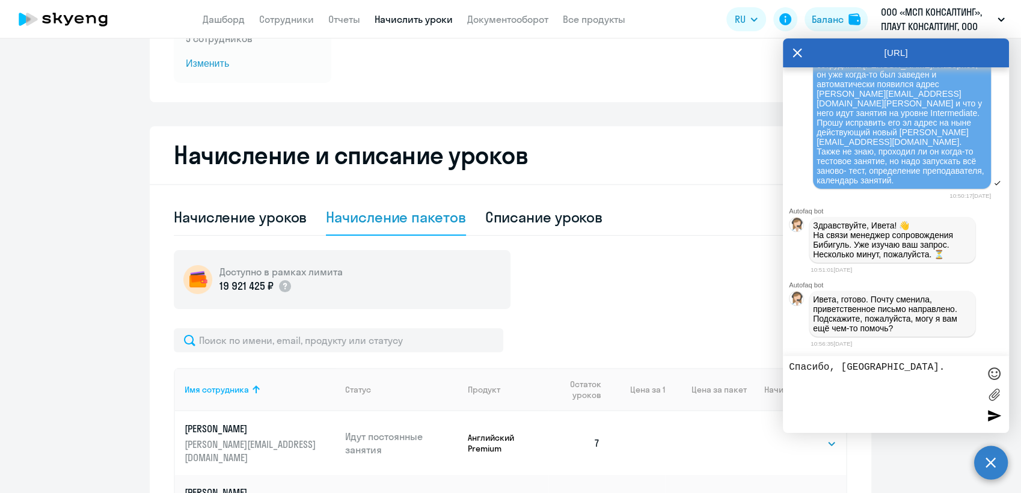
scroll to position [200, 0]
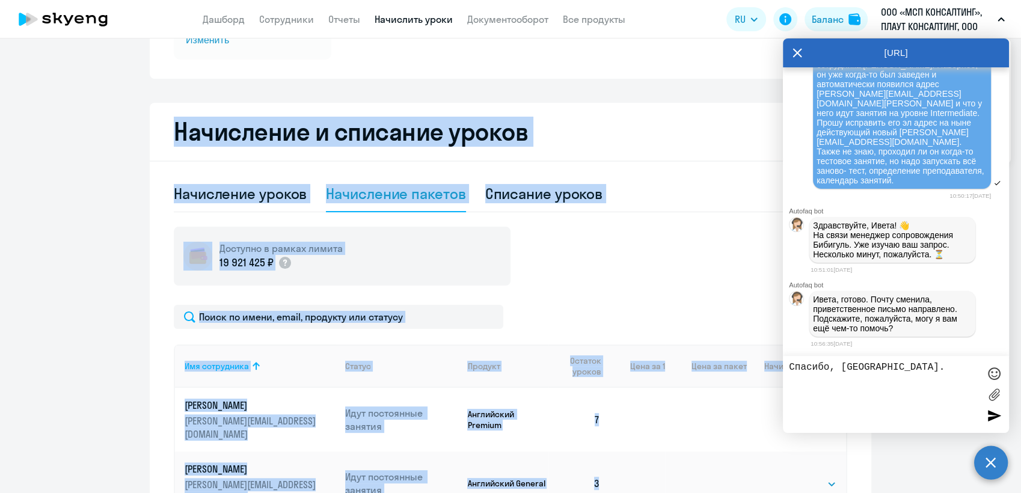
drag, startPoint x: 839, startPoint y: 48, endPoint x: 649, endPoint y: 51, distance: 190.0
click at [649, 51] on body "Дашборд Сотрудники Отчеты Начислить уроки Документооборот Все продукты Дашборд …" at bounding box center [510, 246] width 1021 height 493
click at [648, 281] on div "Доступно в рамках лимита 19 921 425 ₽" at bounding box center [510, 256] width 673 height 59
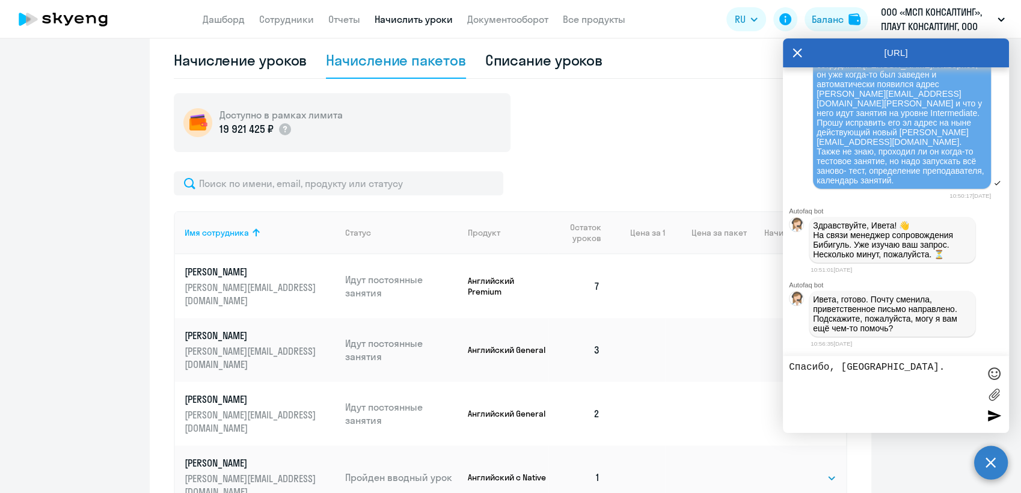
scroll to position [400, 0]
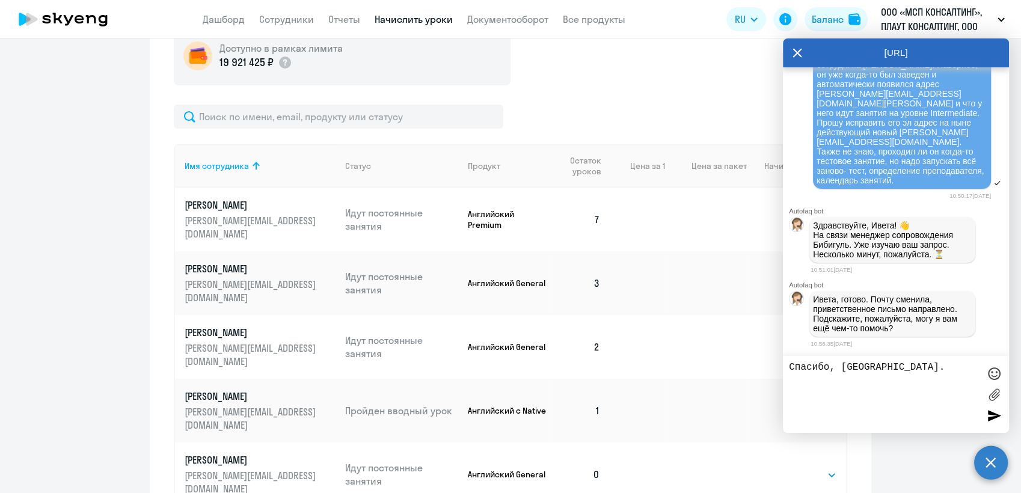
click at [206, 453] on p "[PERSON_NAME]" at bounding box center [252, 459] width 135 height 13
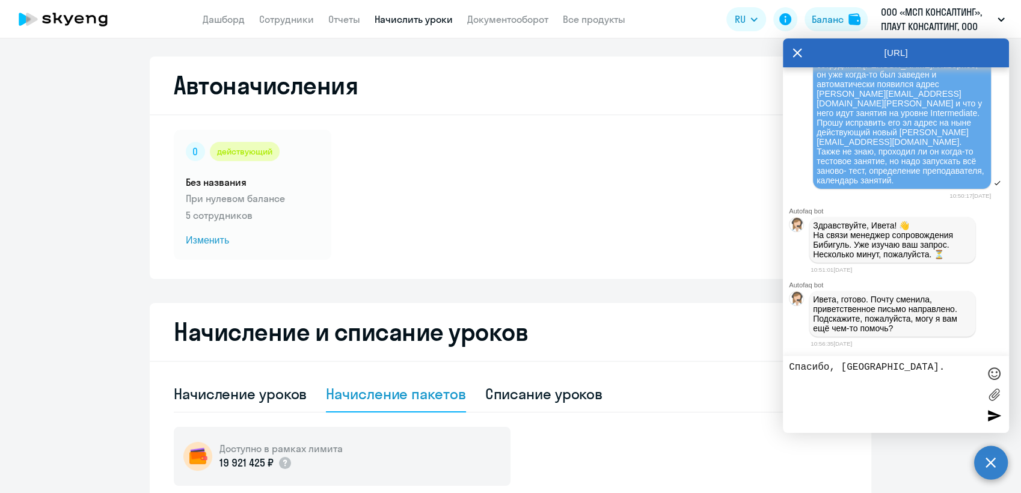
select select "english"
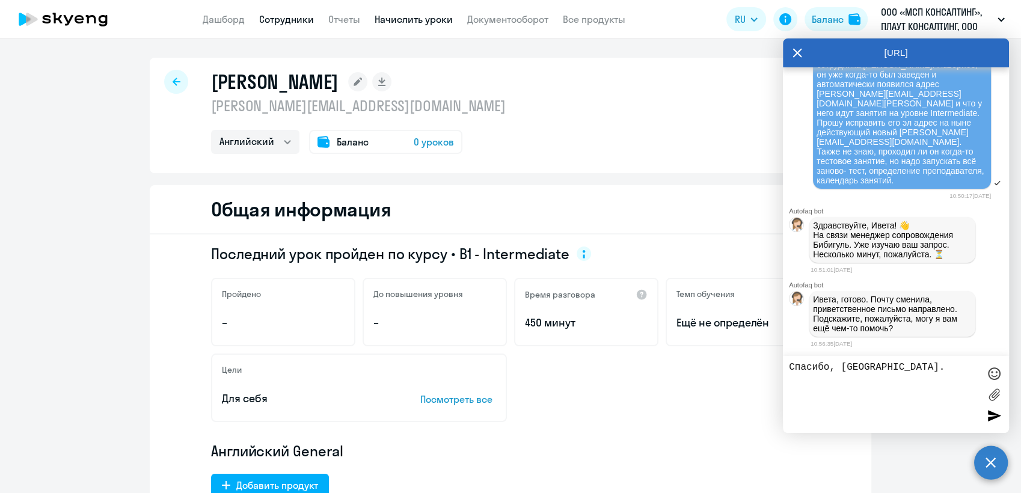
click at [425, 21] on link "Начислить уроки" at bounding box center [414, 19] width 78 height 12
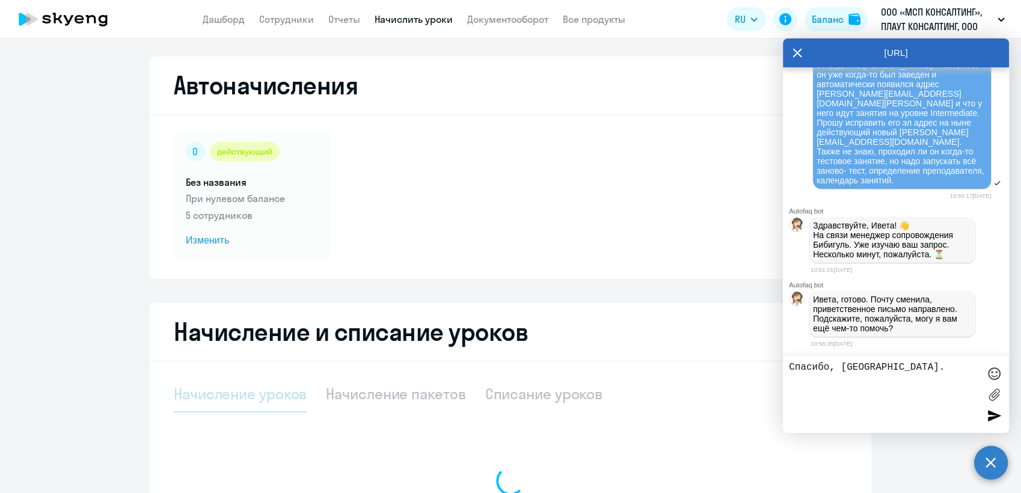
select select "10"
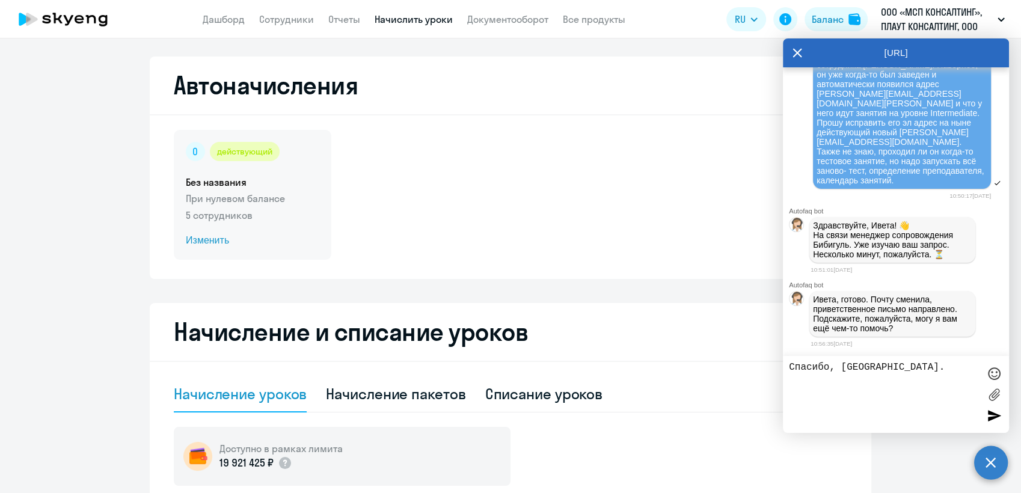
click at [216, 240] on span "Изменить" at bounding box center [252, 240] width 133 height 14
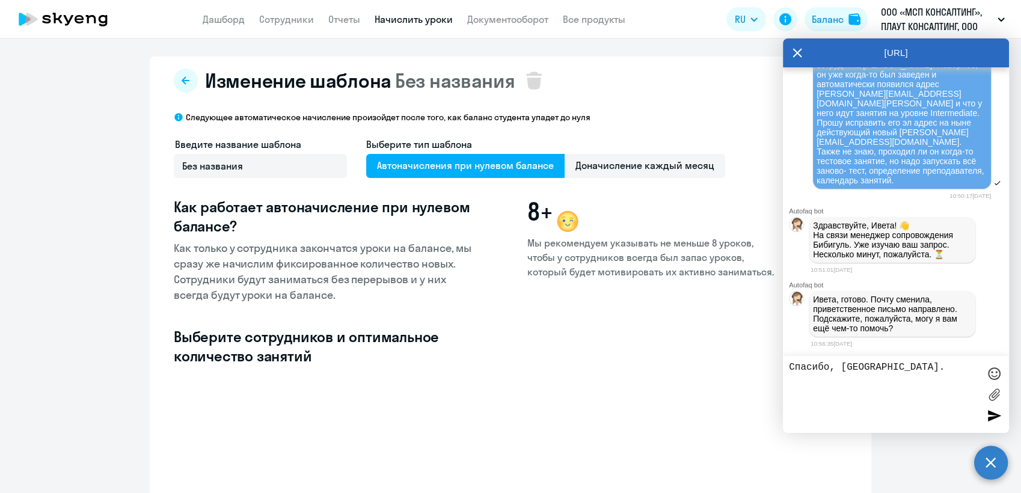
select select "10"
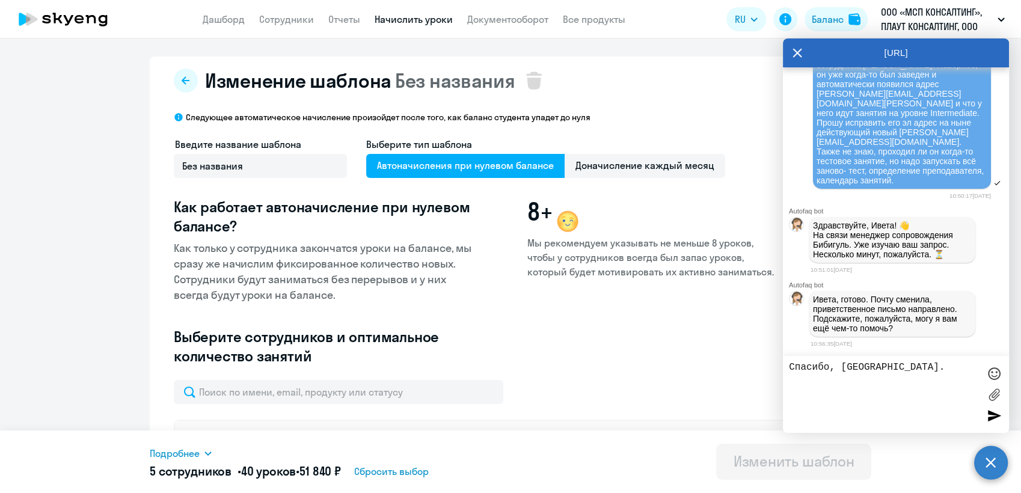
click at [617, 256] on p "Мы рекомендуем указывать не меньше 8 уроков, чтобы у сотрудников всегда был зап…" at bounding box center [651, 257] width 248 height 43
click at [468, 162] on span "Автоначисления при нулевом балансе" at bounding box center [465, 166] width 198 height 24
click at [0, 0] on input "Автоначисления при нулевом балансе" at bounding box center [0, 0] width 0 height 0
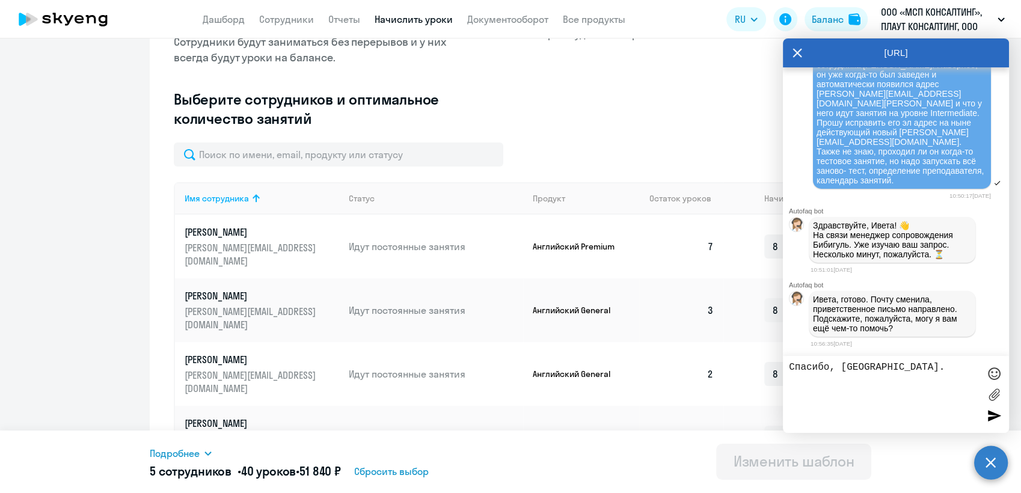
scroll to position [267, 0]
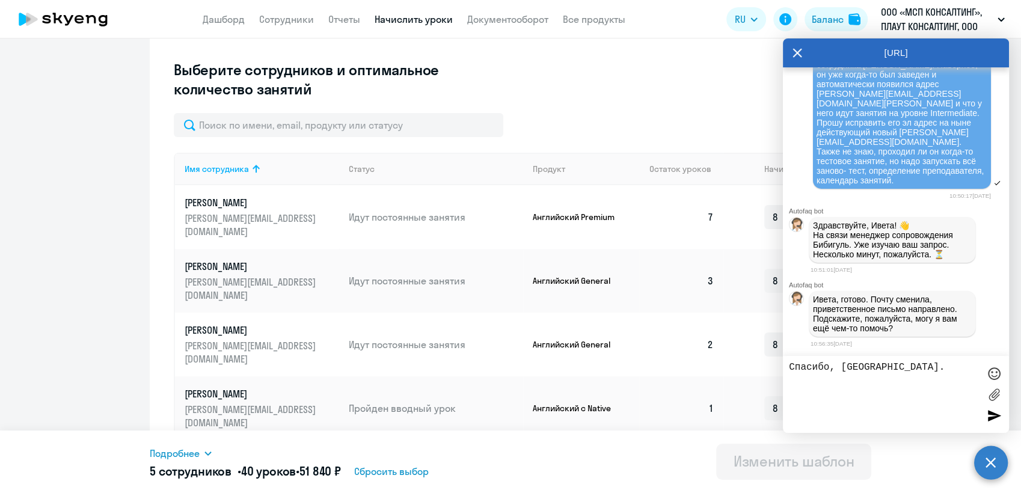
click at [801, 49] on icon at bounding box center [797, 52] width 9 height 9
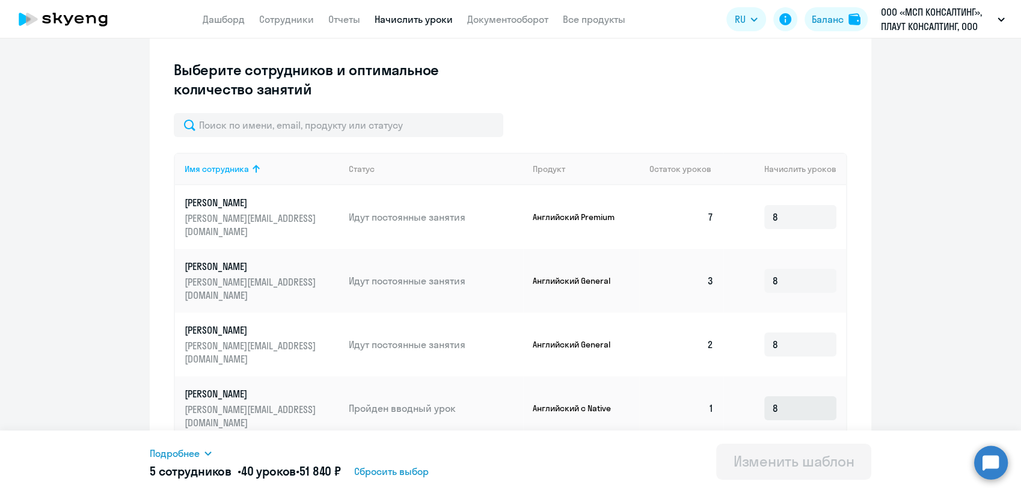
scroll to position [334, 0]
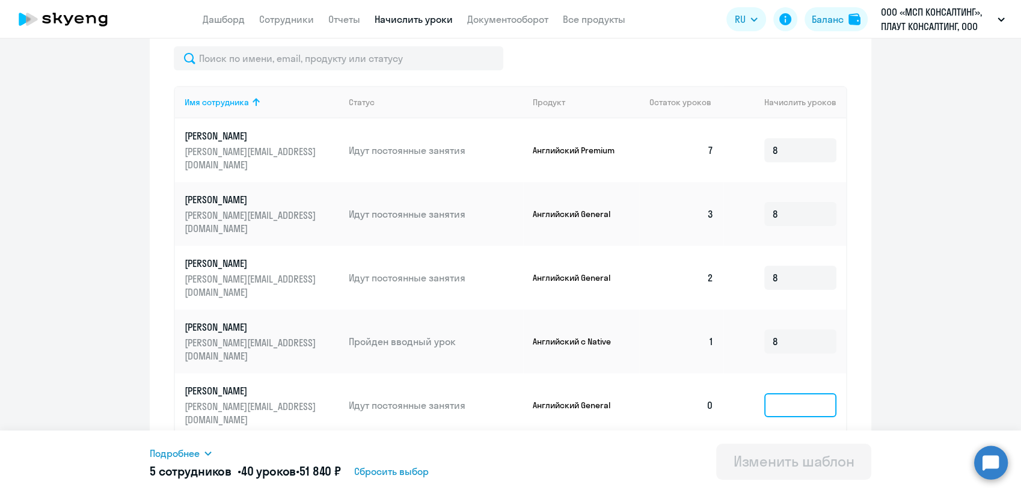
click at [784, 393] on input at bounding box center [800, 405] width 72 height 24
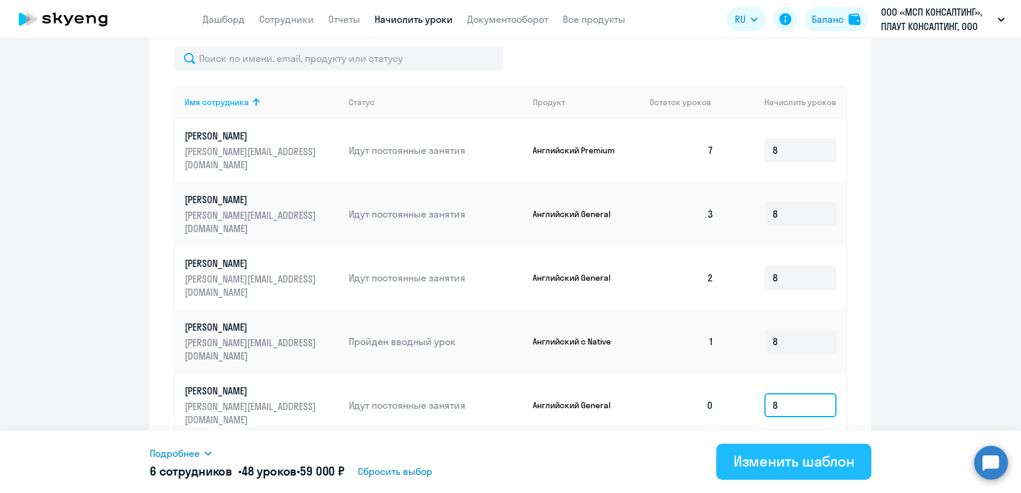
type input "8"
click at [788, 461] on div "Изменить шаблон" at bounding box center [793, 461] width 121 height 19
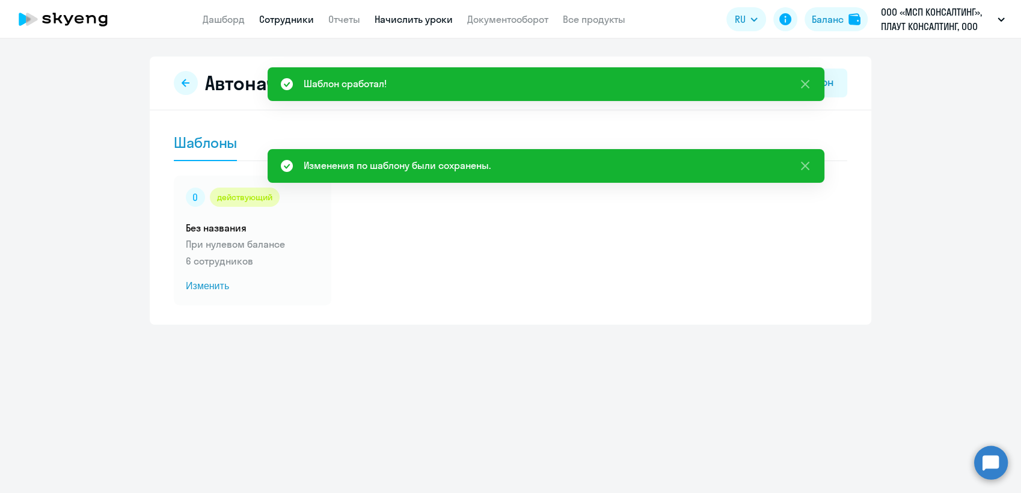
click at [296, 19] on link "Сотрудники" at bounding box center [286, 19] width 55 height 12
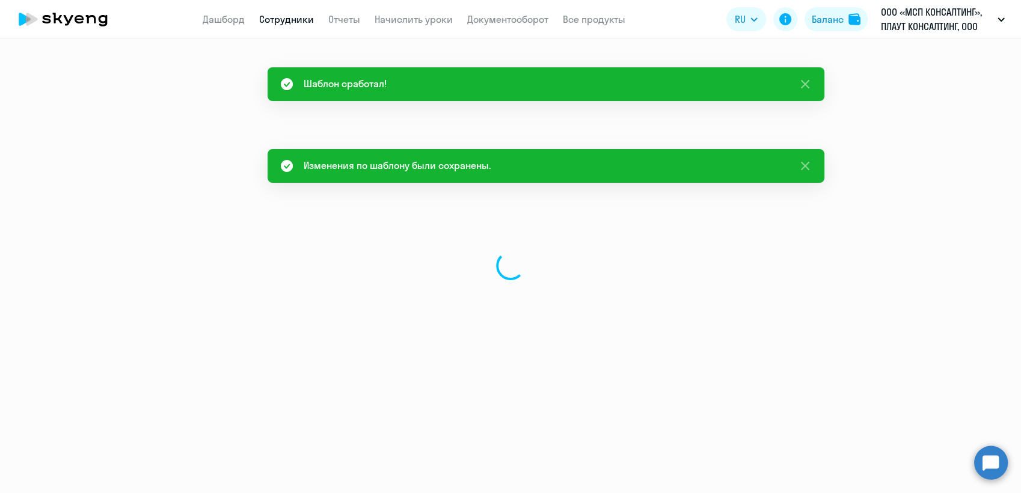
select select "30"
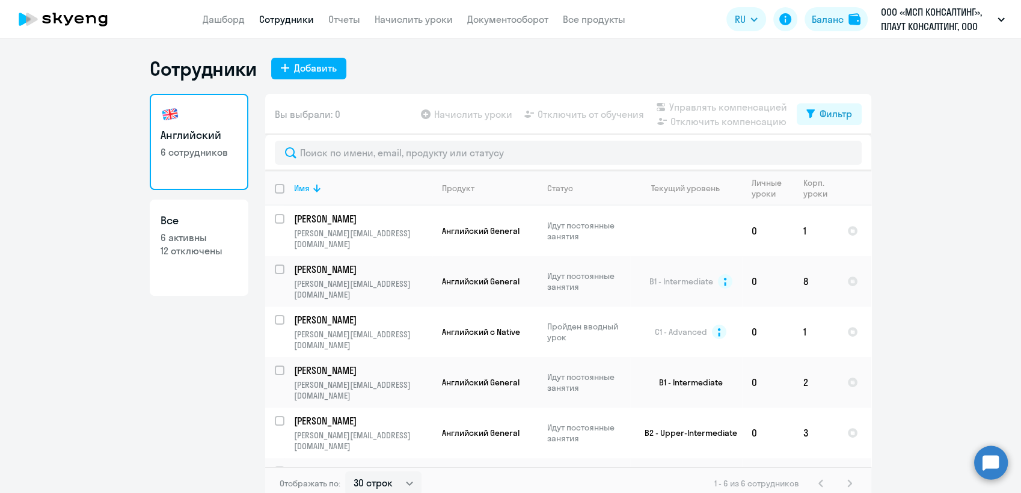
click at [994, 461] on circle at bounding box center [991, 462] width 34 height 34
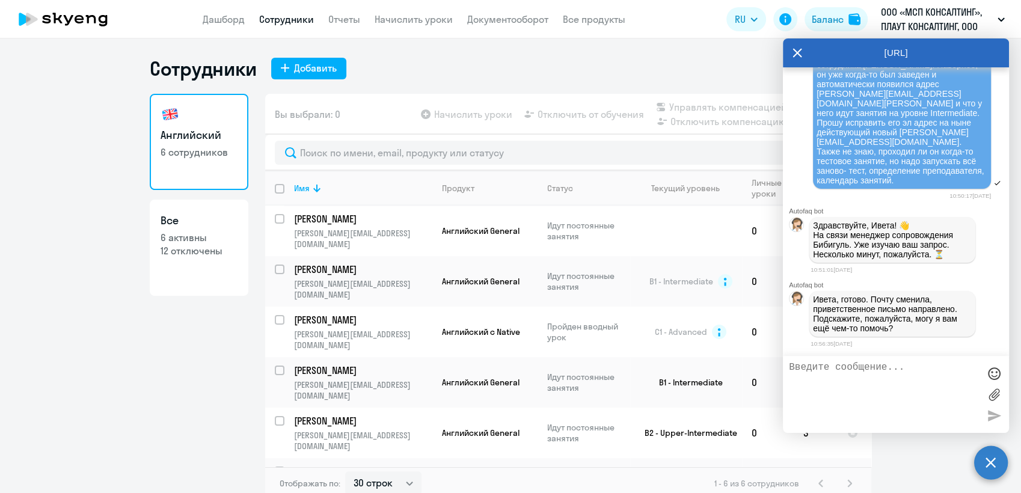
scroll to position [9057, 0]
click at [818, 371] on textarea at bounding box center [884, 394] width 190 height 65
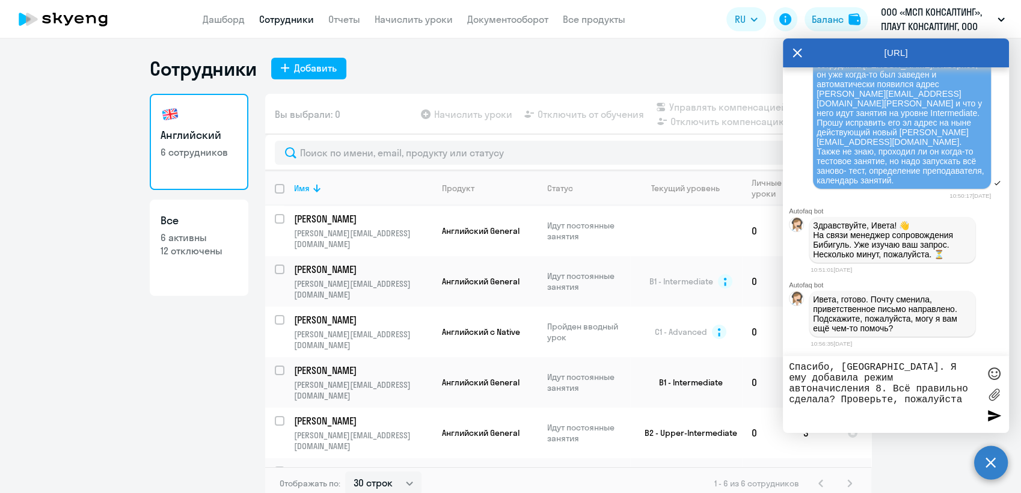
type textarea "Спасибо, [GEOGRAPHIC_DATA]. Я ему добавила режим автоначисления 8. Всё правильн…"
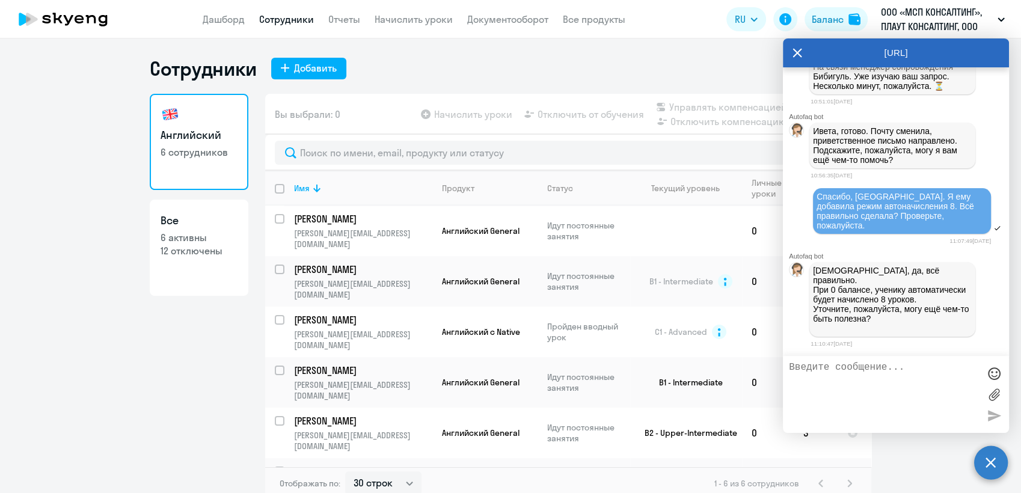
scroll to position [9226, 0]
click at [815, 370] on textarea at bounding box center [884, 394] width 190 height 65
type textarea "Спасибо. Все вопросы на данный момент решены."
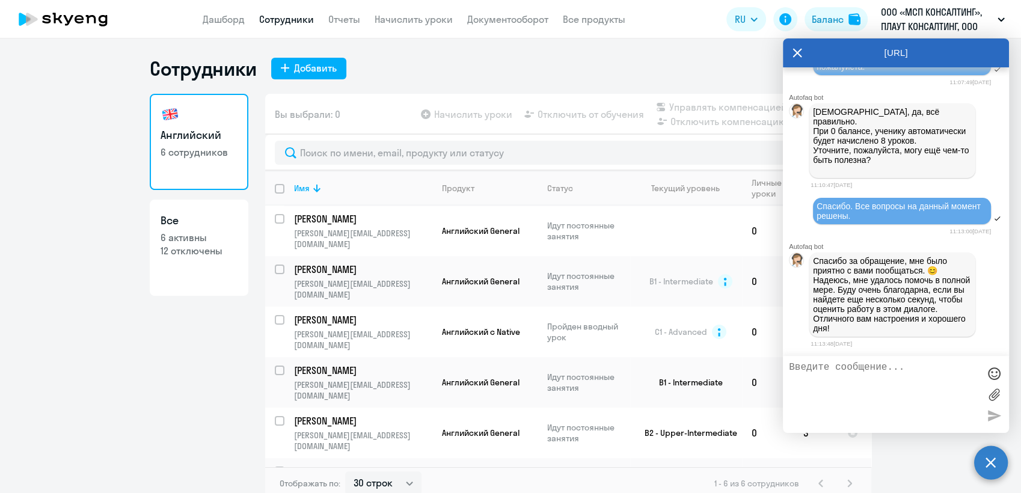
scroll to position [9567, 0]
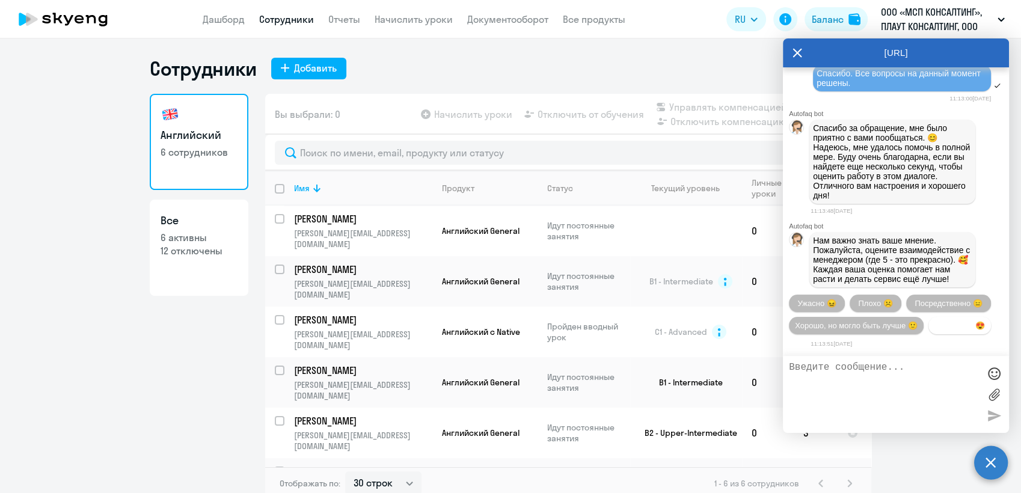
click at [934, 323] on span "Прекрасно 😍" at bounding box center [959, 325] width 51 height 9
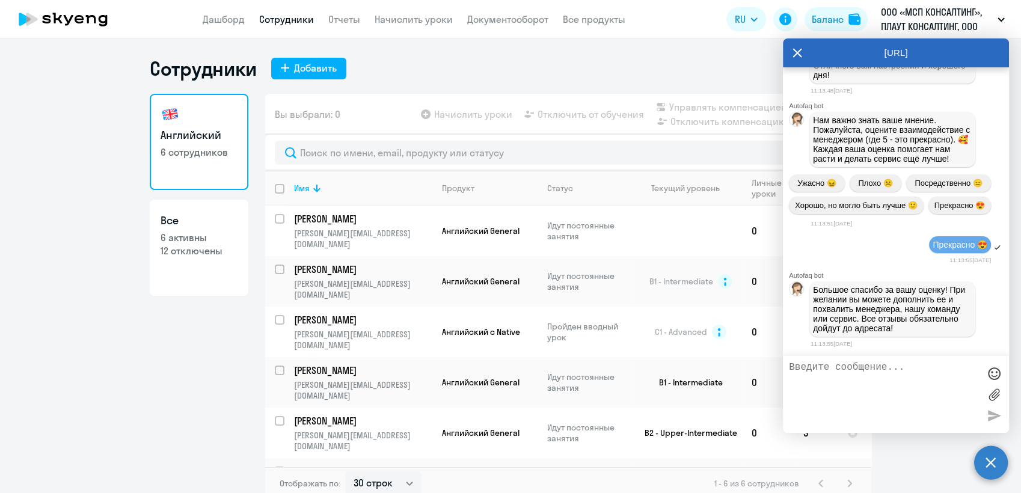
scroll to position [9689, 0]
click at [30, 205] on ng-component "Сотрудники Добавить Английский 6 сотрудников Все 6 активны 12 отключены Вы выбр…" at bounding box center [510, 279] width 1021 height 444
